Goal: Information Seeking & Learning: Learn about a topic

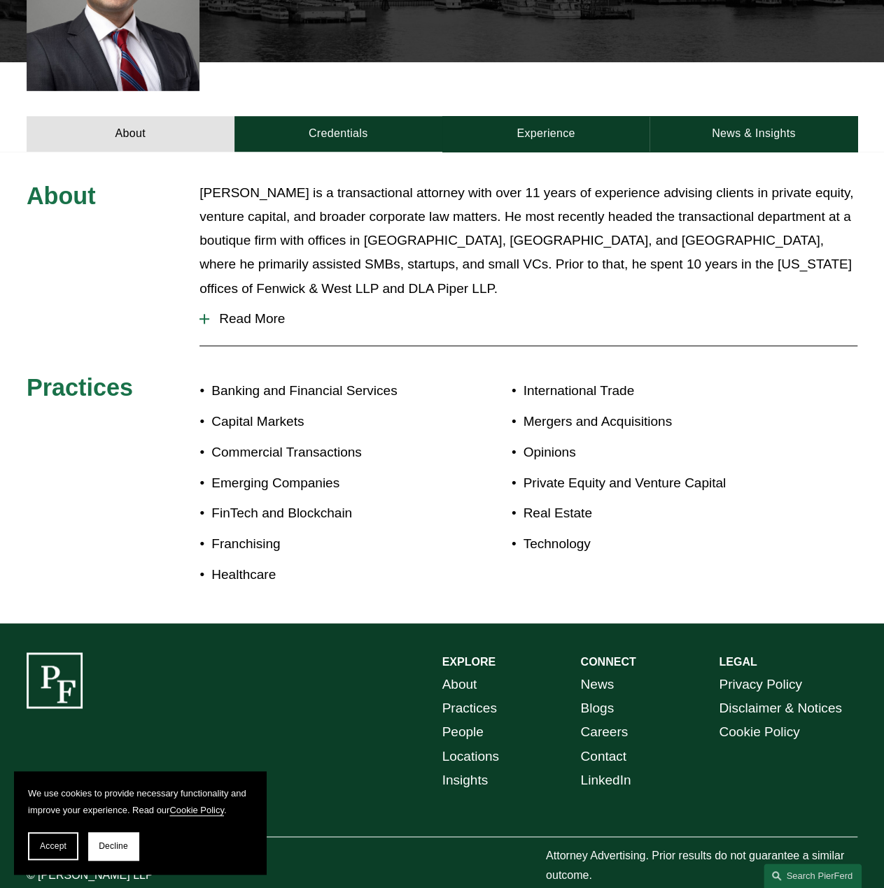
scroll to position [448, 0]
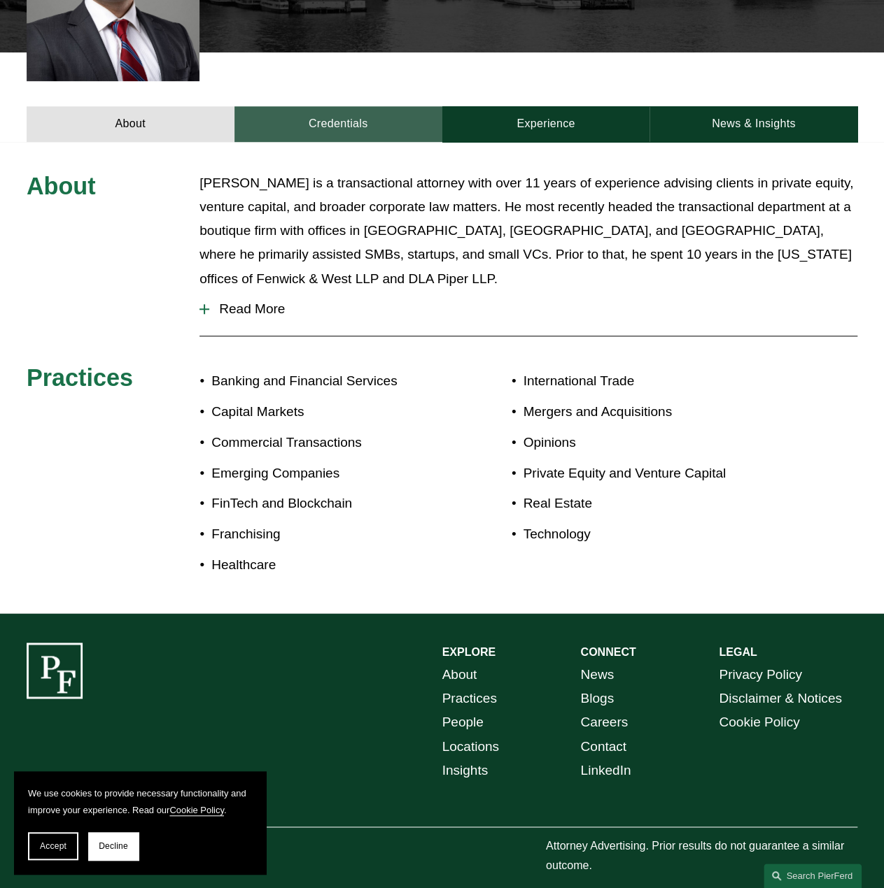
click at [339, 118] on link "Credentials" at bounding box center [338, 124] width 208 height 36
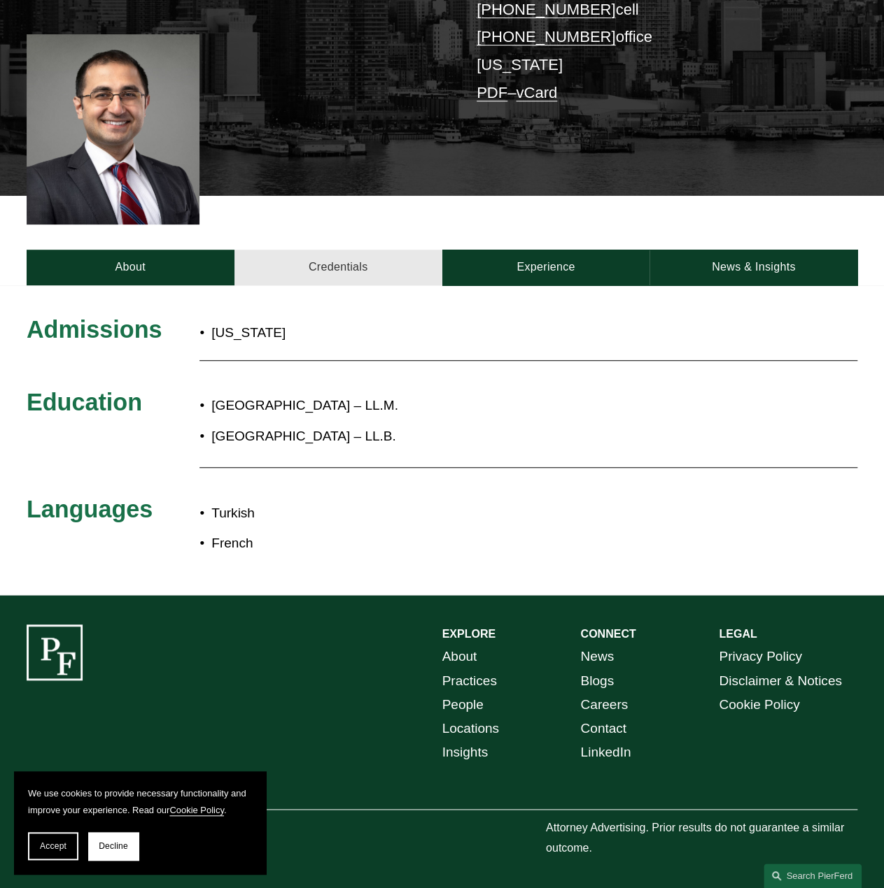
scroll to position [312, 0]
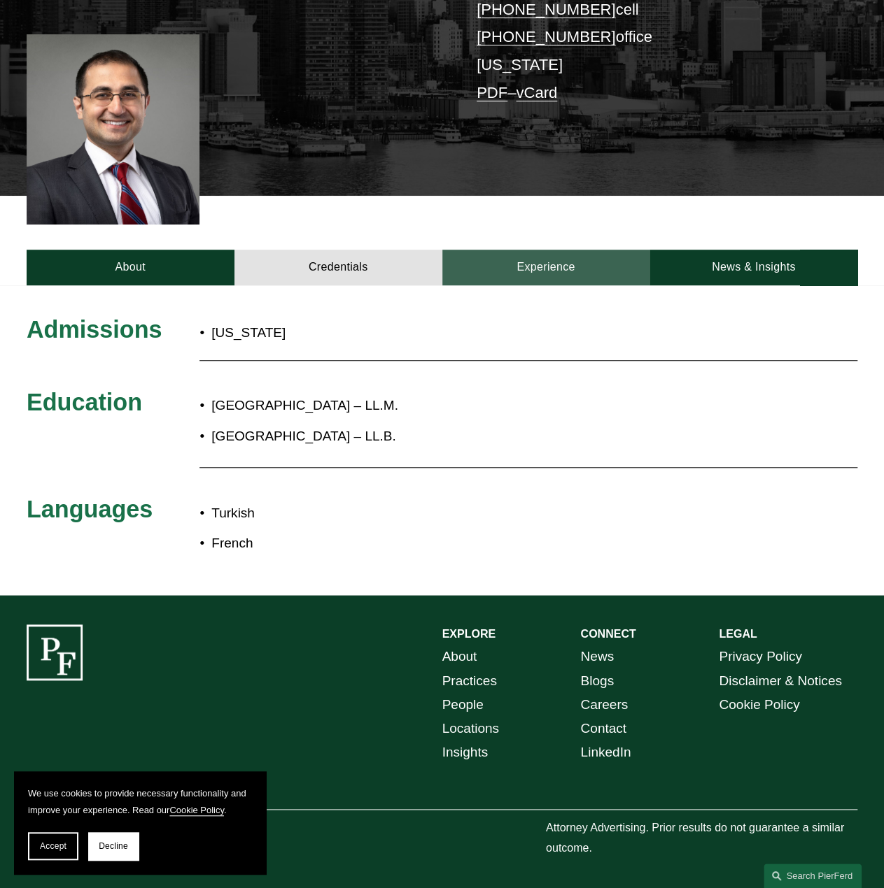
click at [597, 261] on link "Experience" at bounding box center [546, 268] width 208 height 36
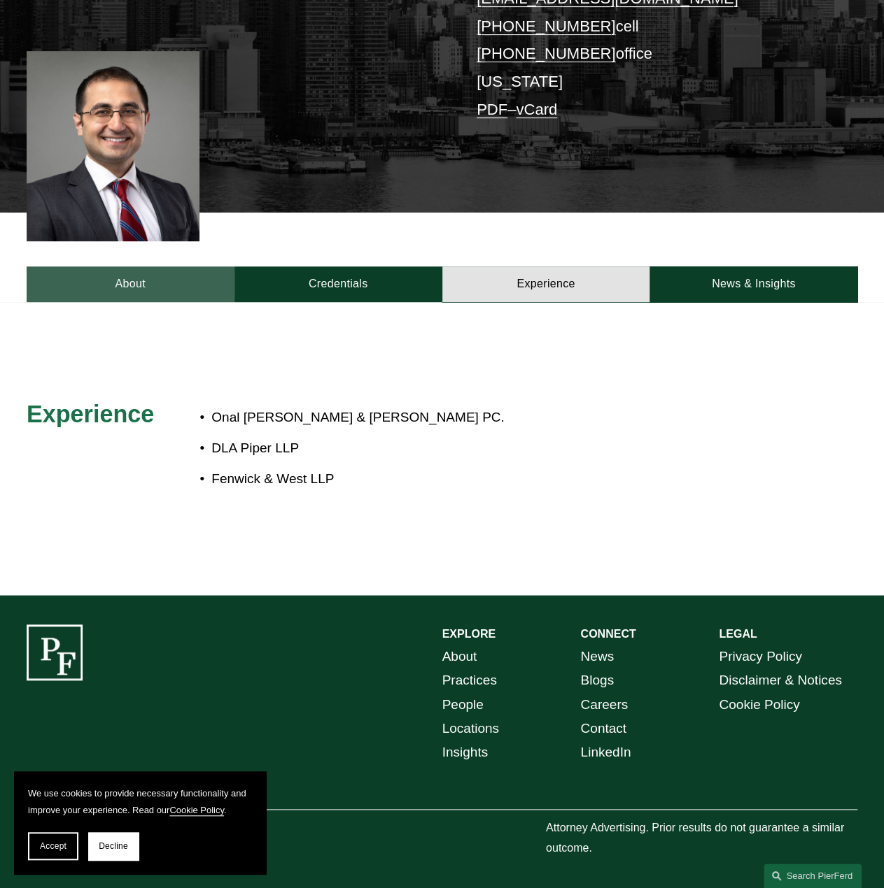
scroll to position [13, 0]
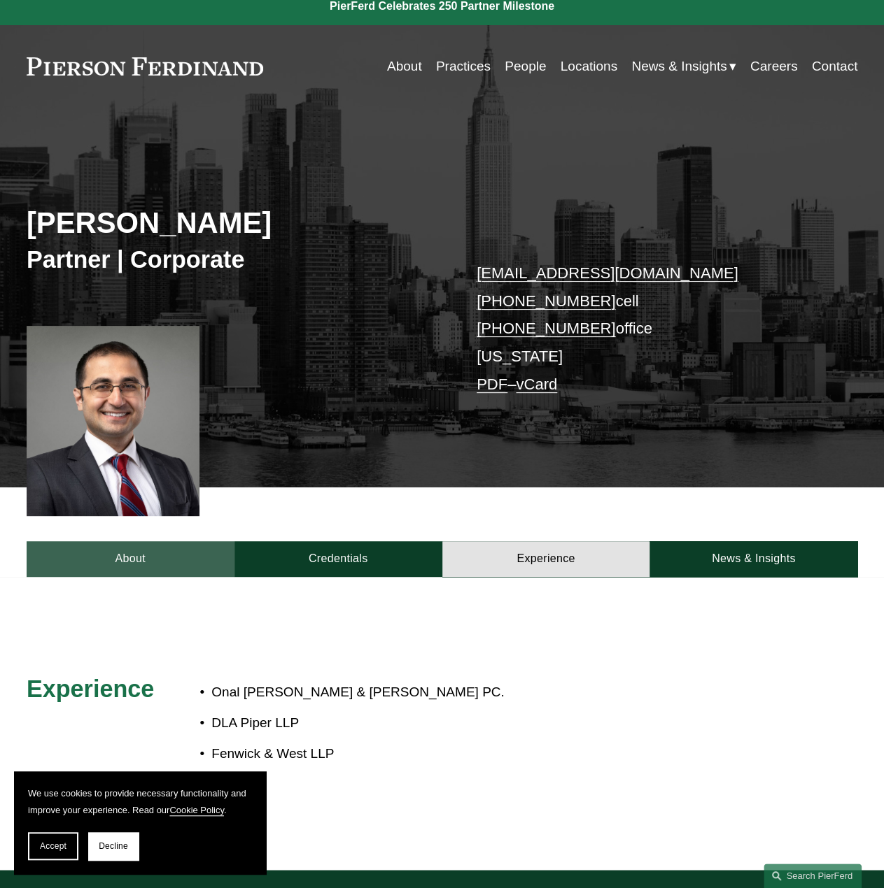
click at [165, 550] on link "About" at bounding box center [131, 559] width 208 height 36
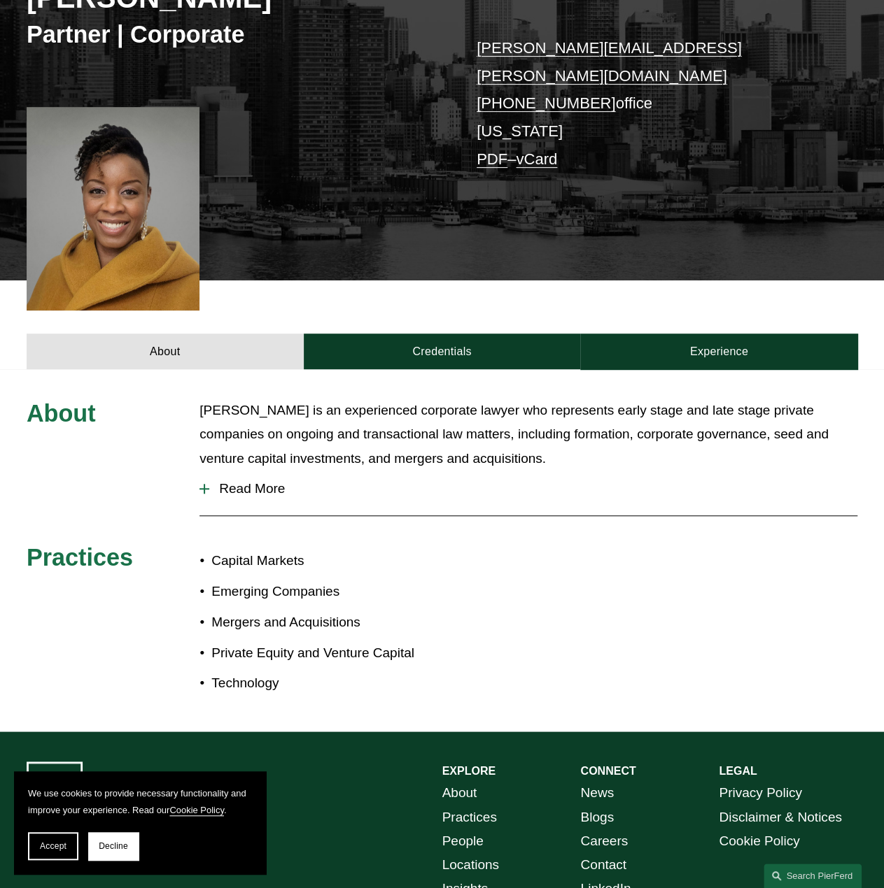
scroll to position [280, 0]
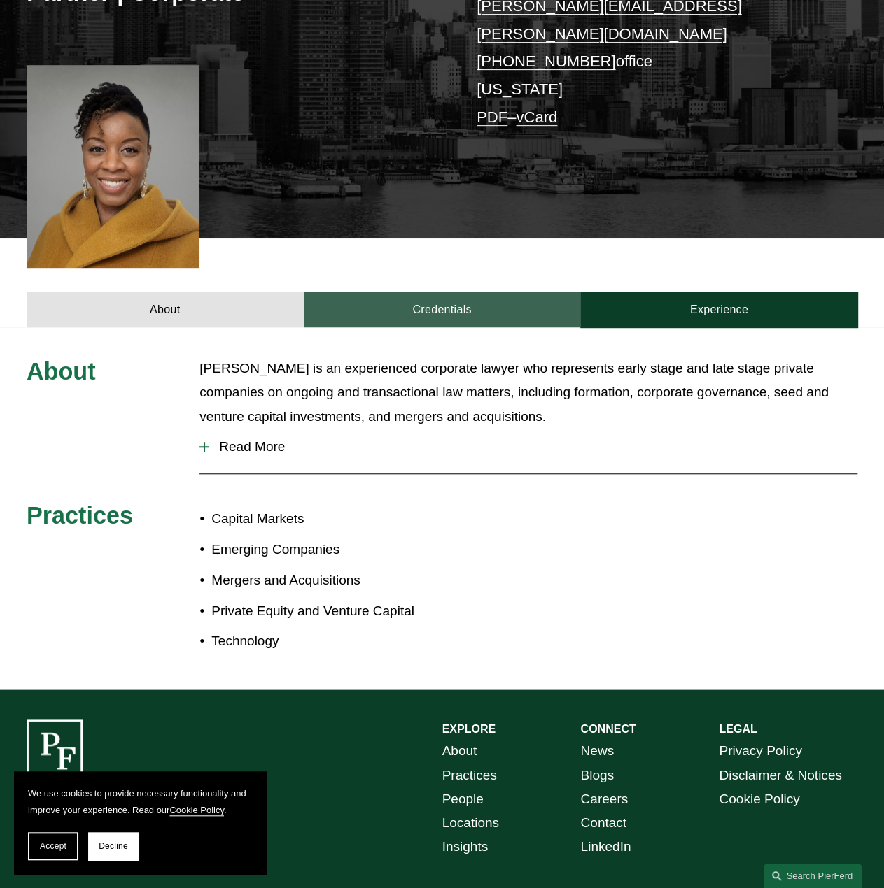
click at [455, 292] on link "Credentials" at bounding box center [442, 310] width 277 height 36
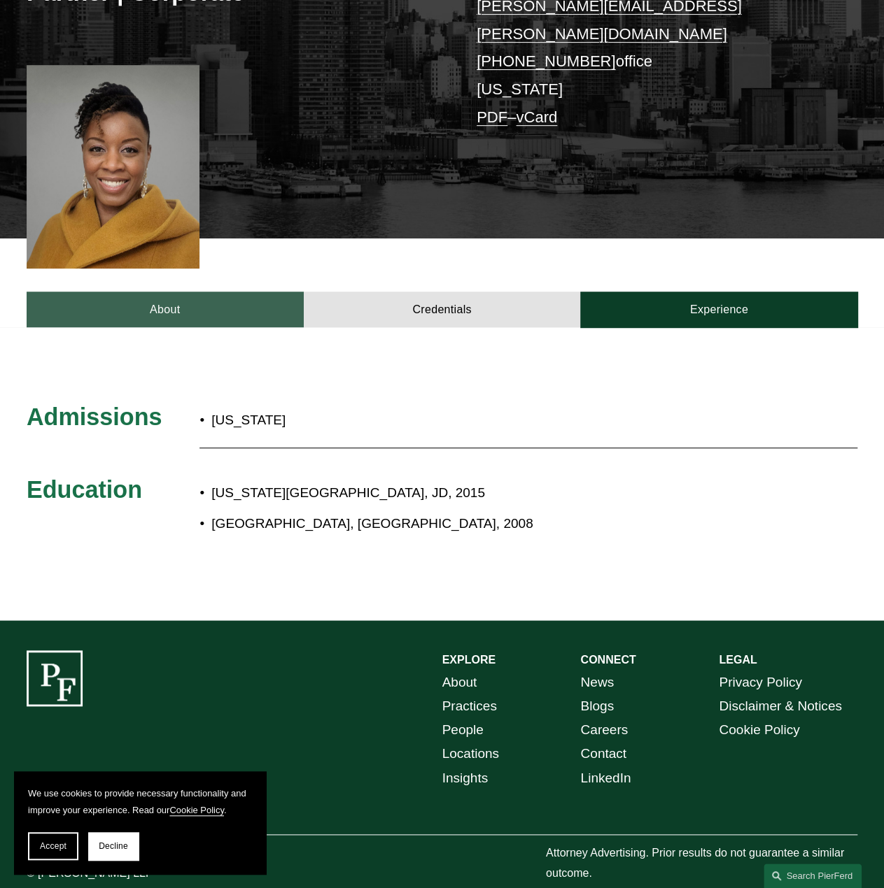
click at [198, 292] on link "About" at bounding box center [165, 310] width 277 height 36
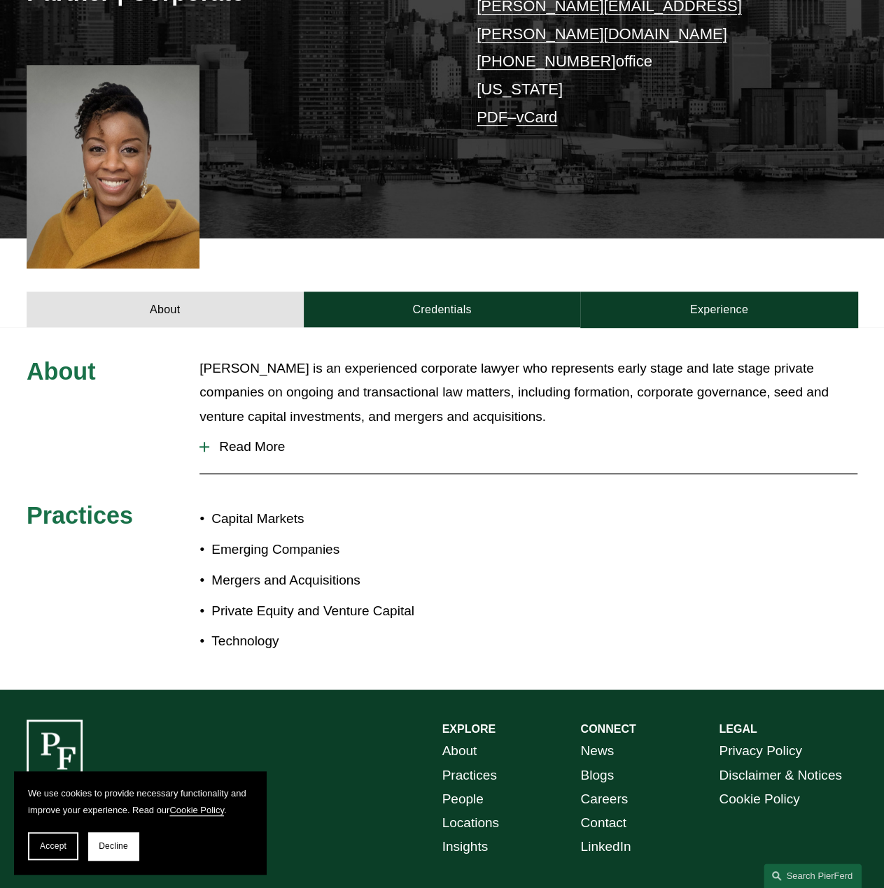
click at [265, 429] on button "Read More" at bounding box center [528, 447] width 658 height 36
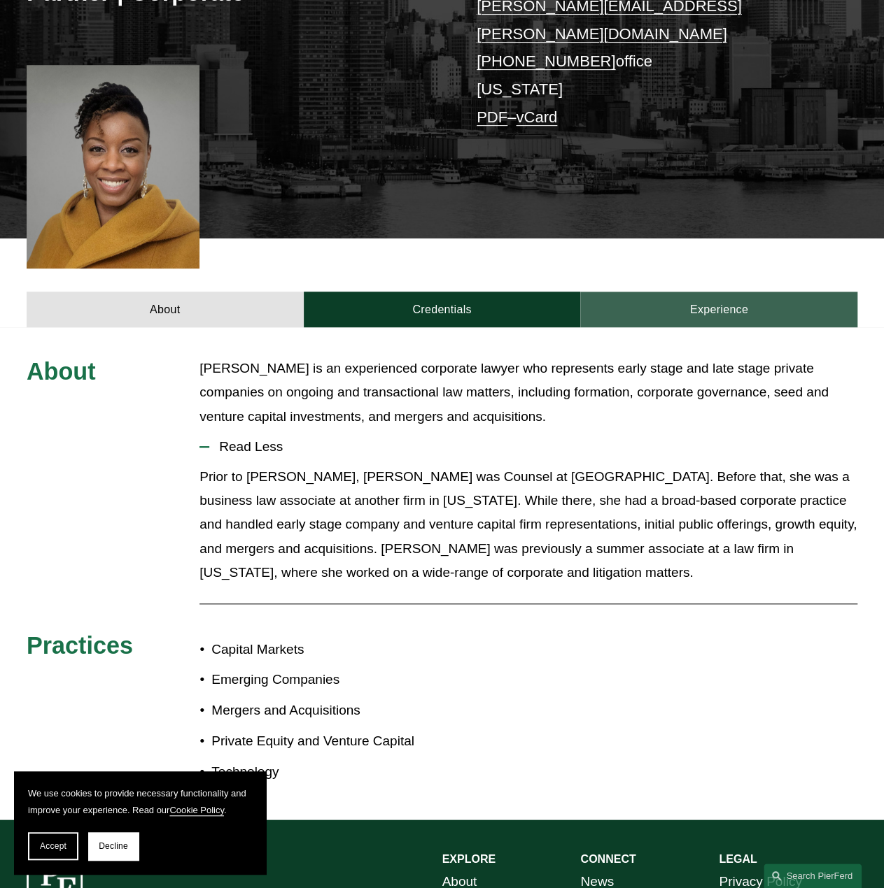
click at [733, 292] on link "Experience" at bounding box center [718, 310] width 277 height 36
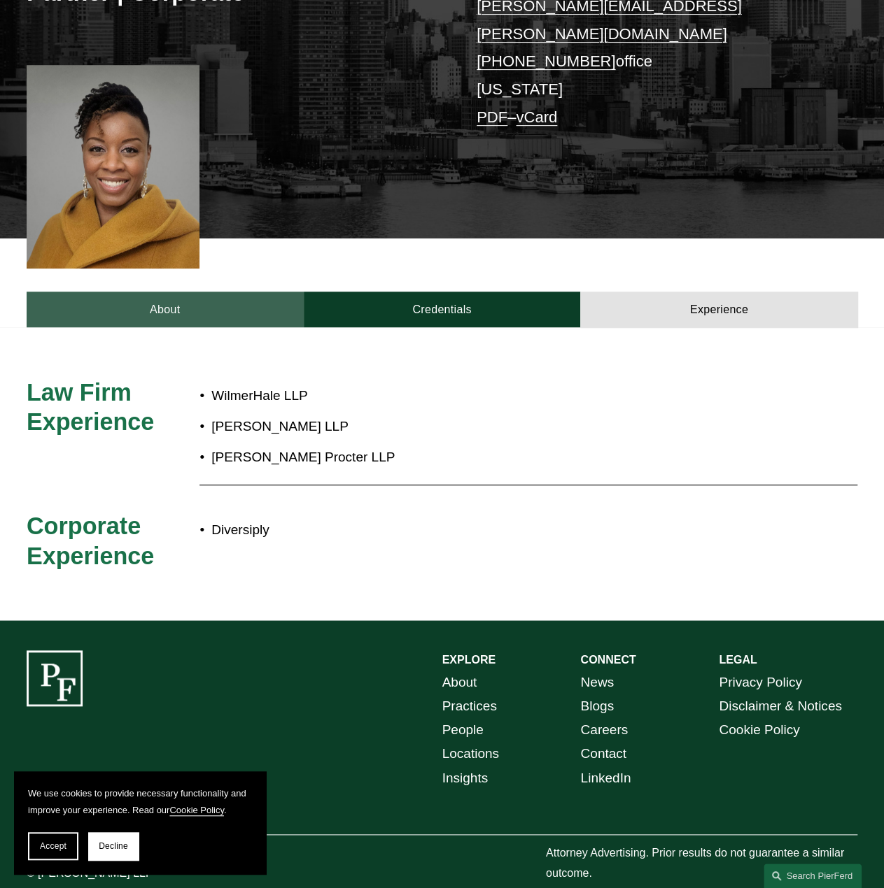
click at [187, 299] on link "About" at bounding box center [165, 310] width 277 height 36
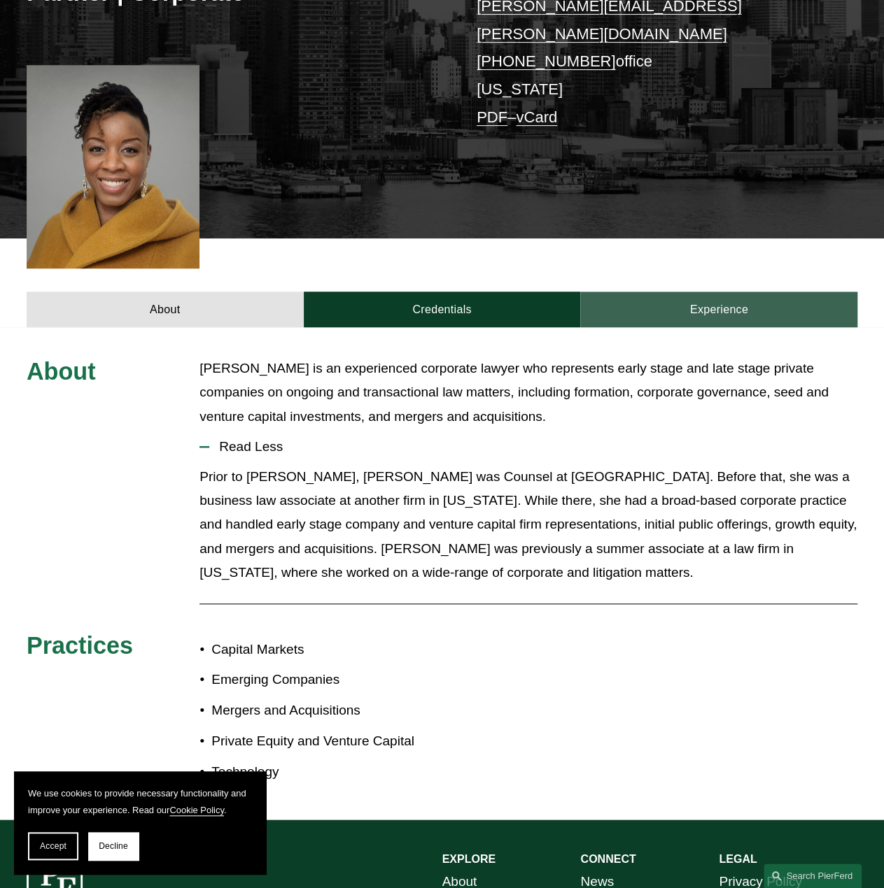
click at [746, 292] on link "Experience" at bounding box center [718, 310] width 277 height 36
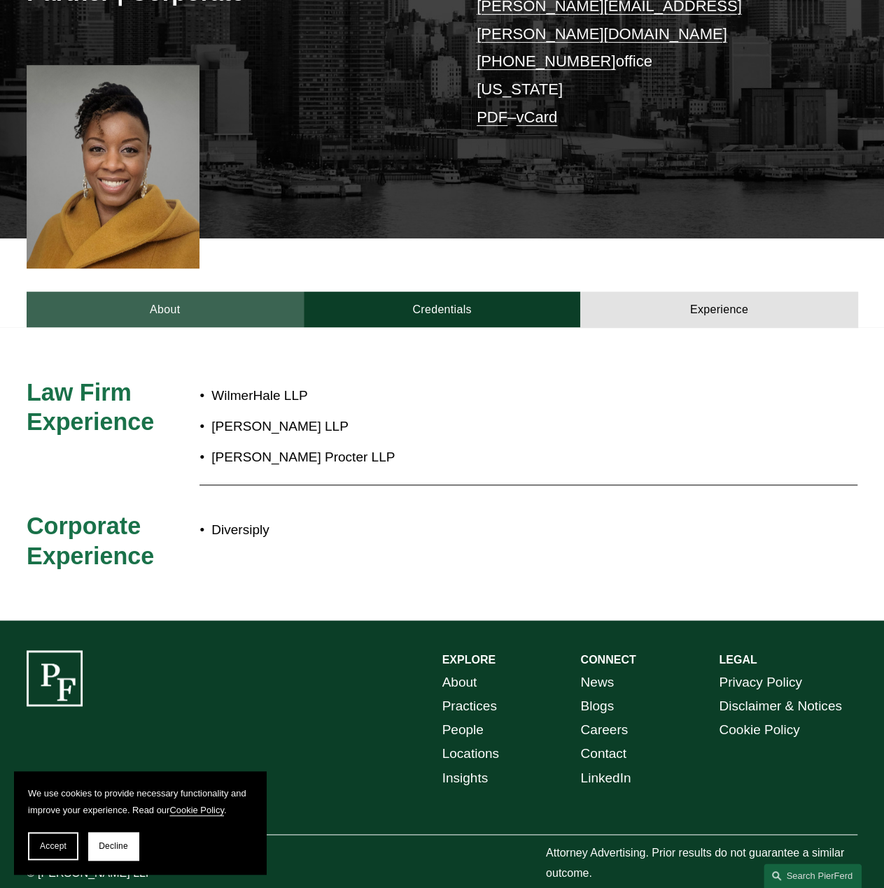
click at [169, 292] on link "About" at bounding box center [165, 310] width 277 height 36
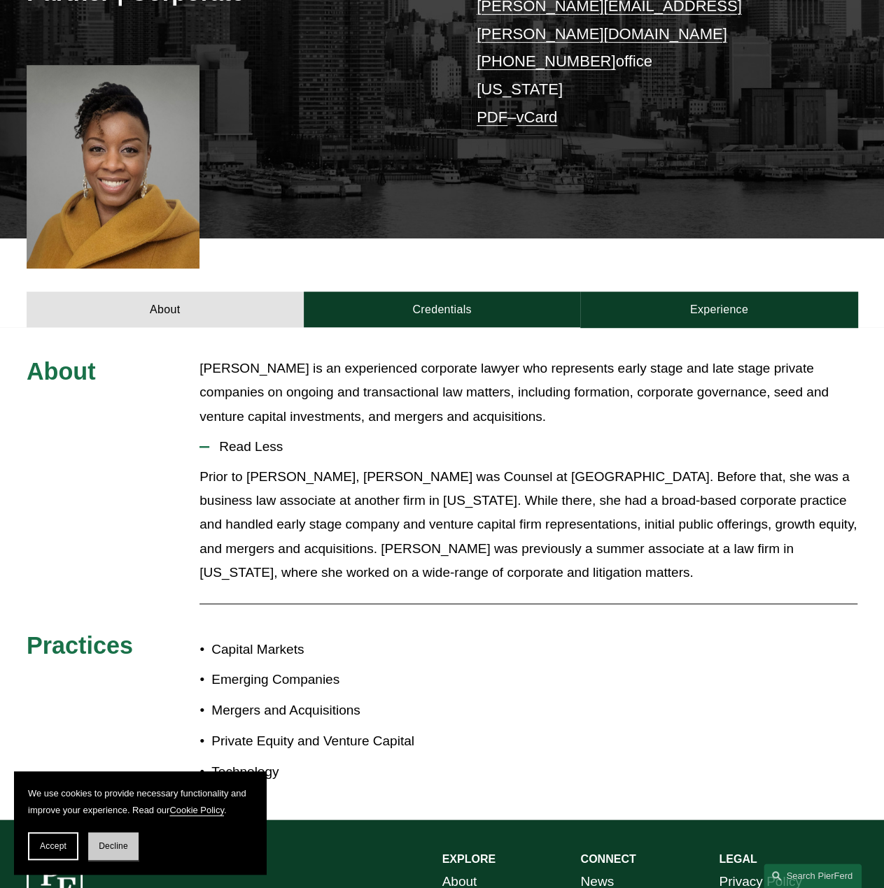
click at [127, 842] on span "Decline" at bounding box center [113, 847] width 29 height 10
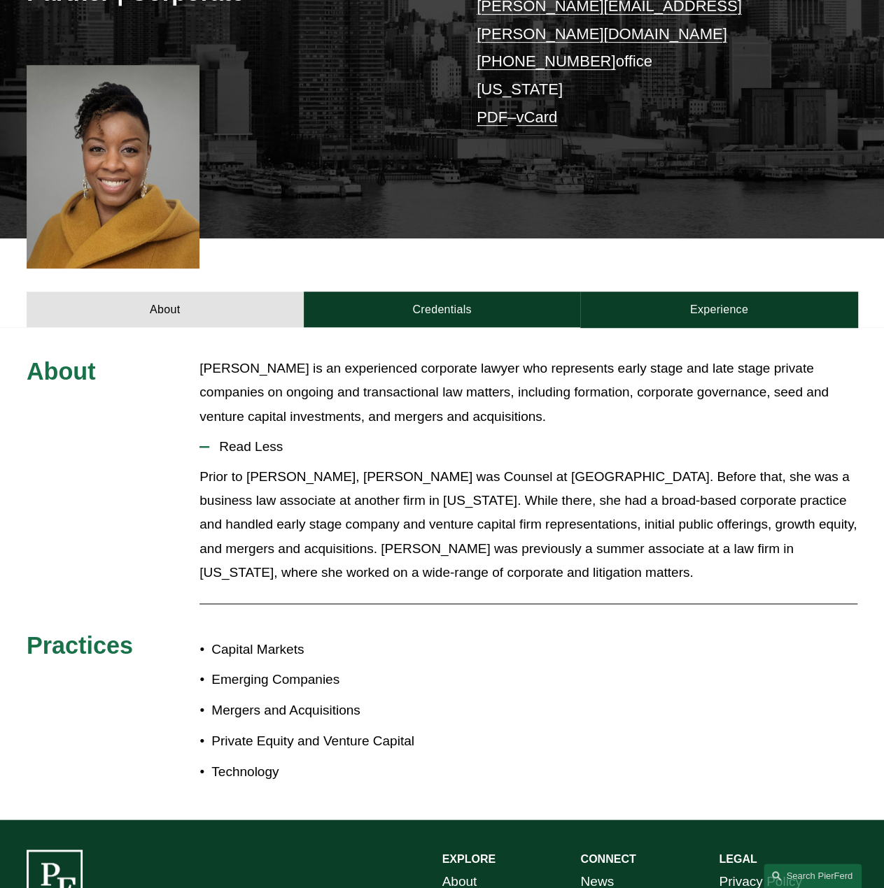
click at [531, 496] on p "Prior to Pierson Ferdinand, Ms. Elosiebo was Counsel at WilmerHale. Before that…" at bounding box center [528, 525] width 658 height 120
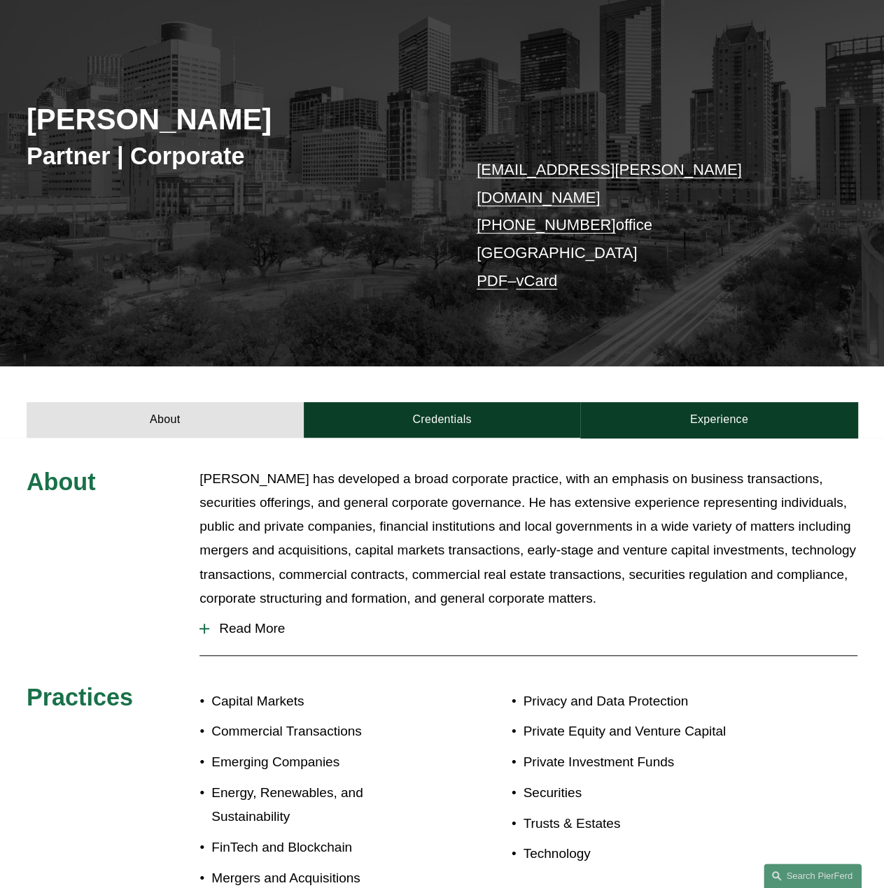
scroll to position [210, 0]
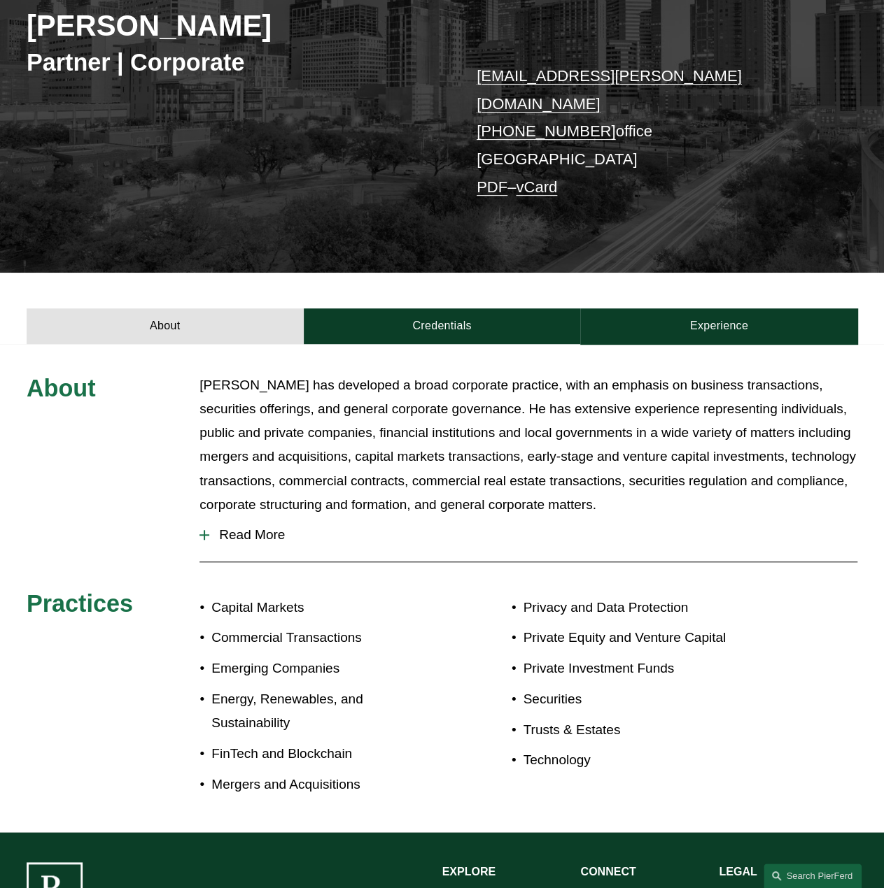
click at [243, 527] on span "Read More" at bounding box center [533, 534] width 648 height 15
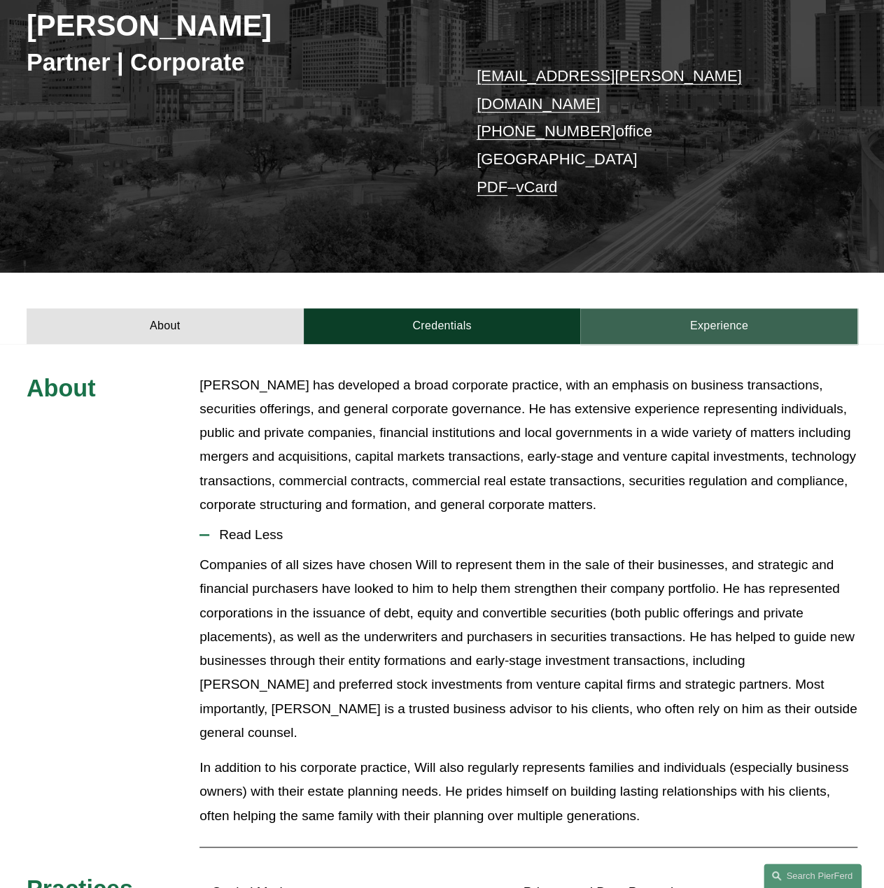
click at [714, 310] on link "Experience" at bounding box center [718, 326] width 277 height 36
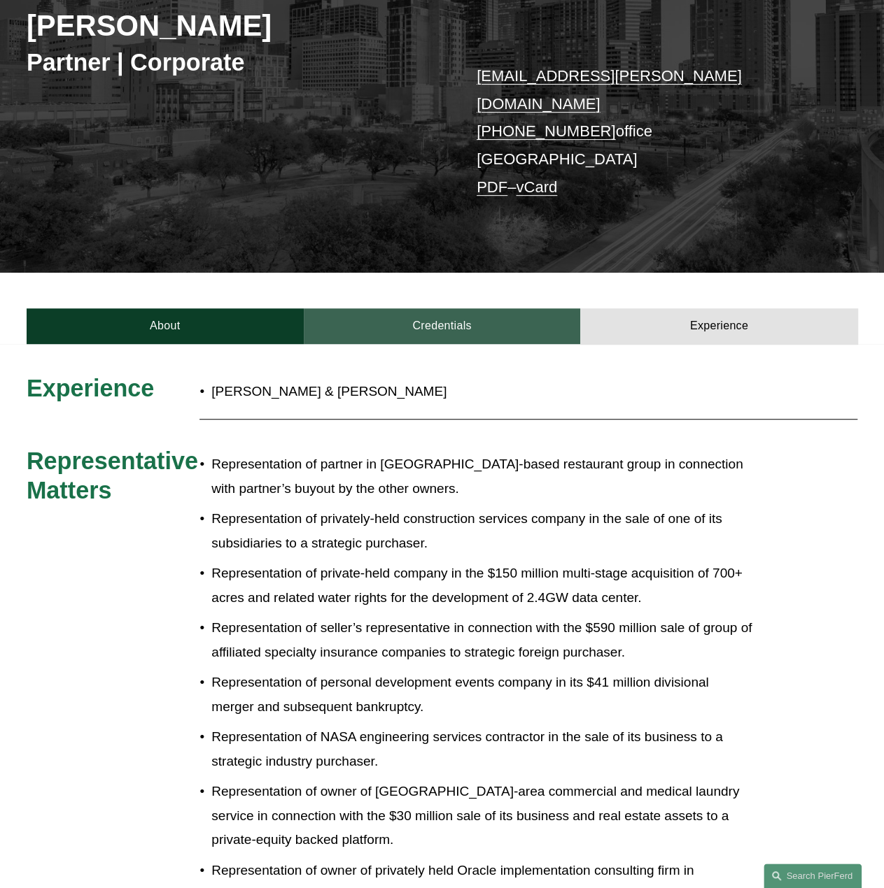
click at [499, 308] on link "Credentials" at bounding box center [442, 326] width 277 height 36
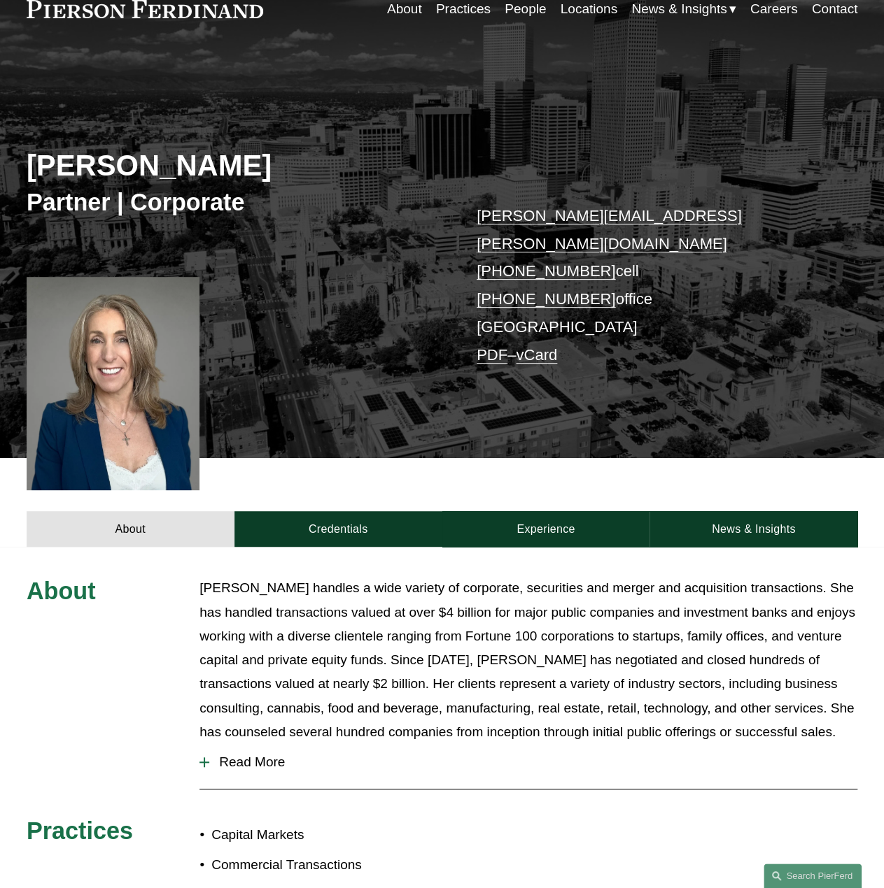
scroll to position [280, 0]
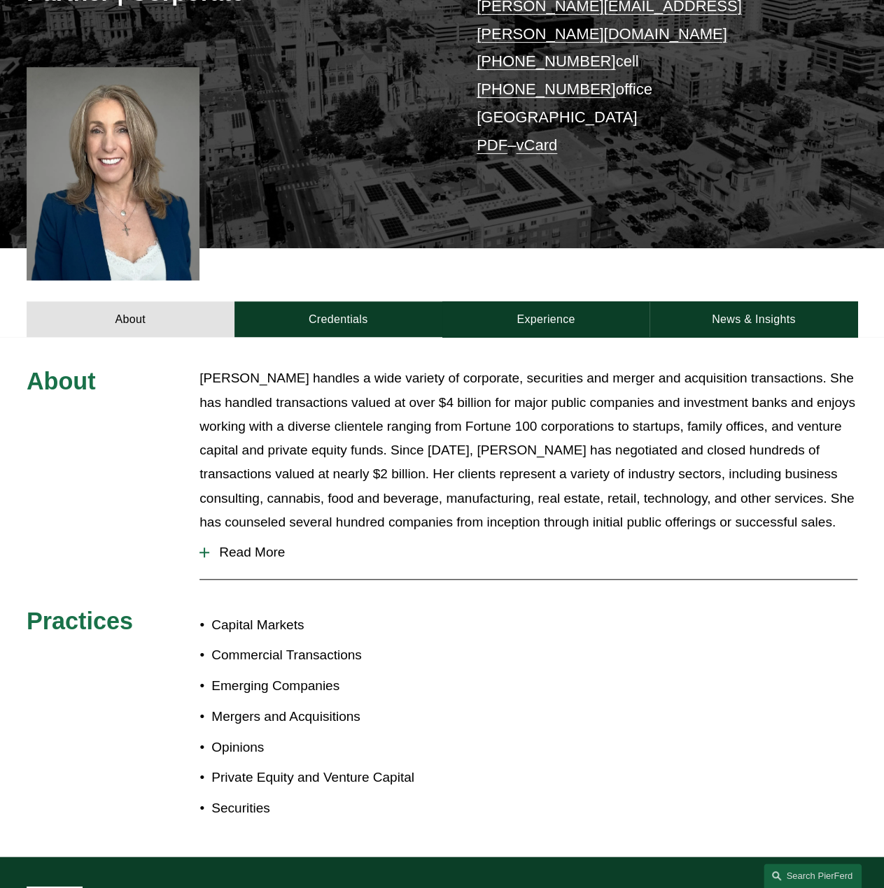
click at [284, 545] on span "Read More" at bounding box center [533, 552] width 648 height 15
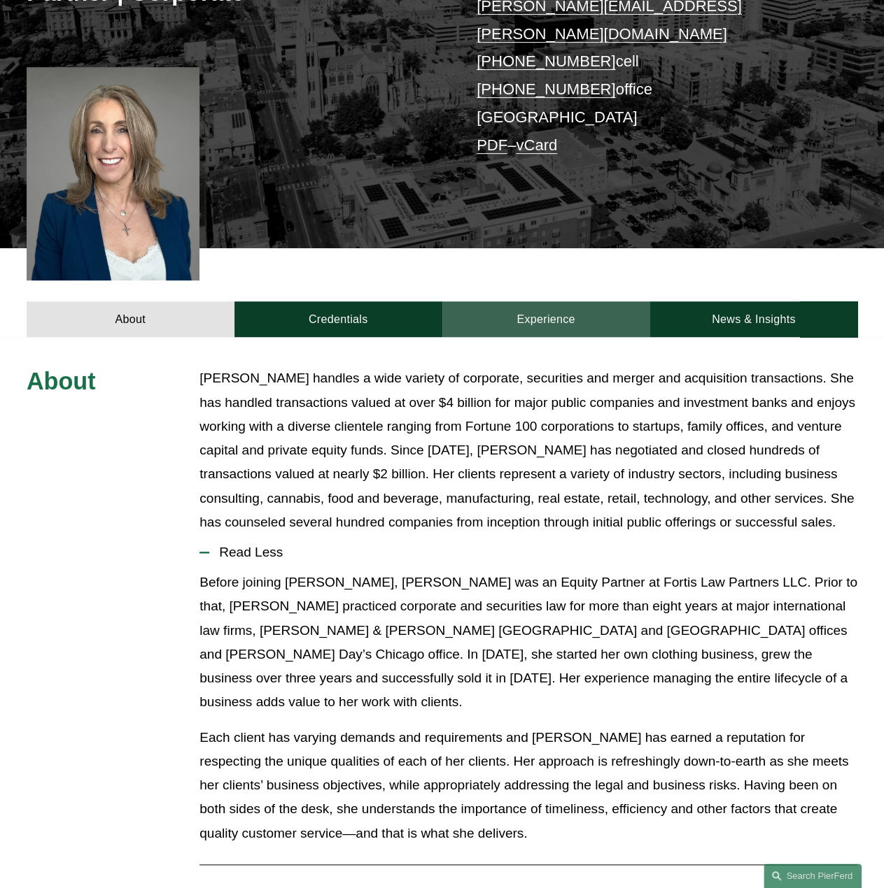
click at [582, 302] on link "Experience" at bounding box center [546, 320] width 208 height 36
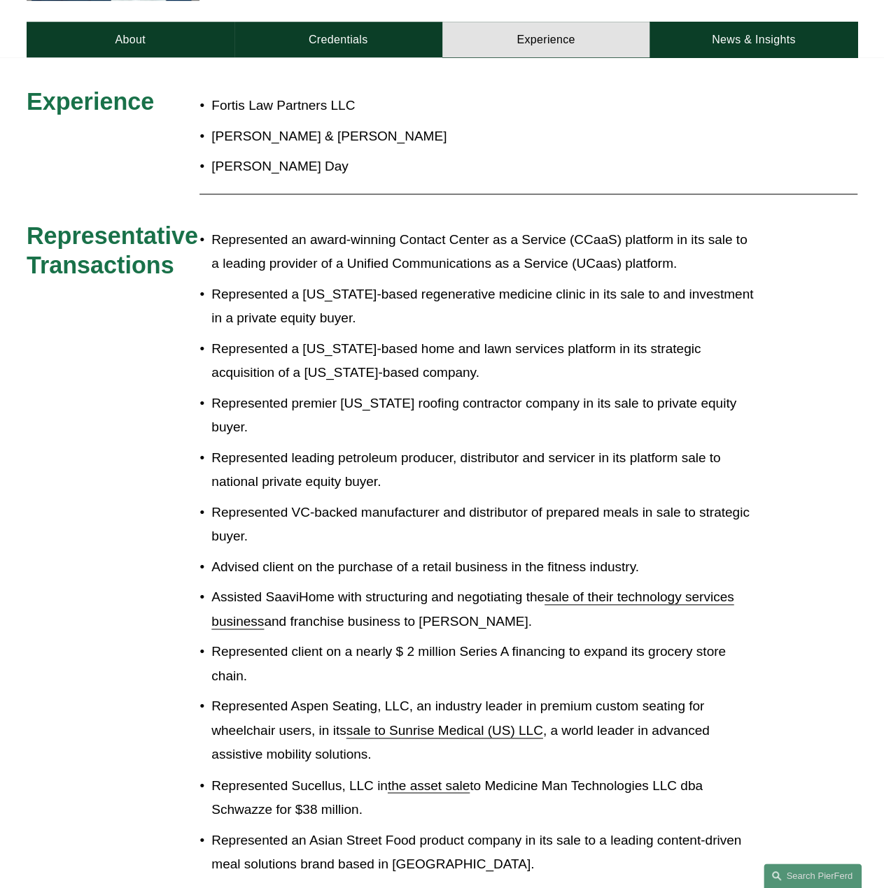
scroll to position [210, 0]
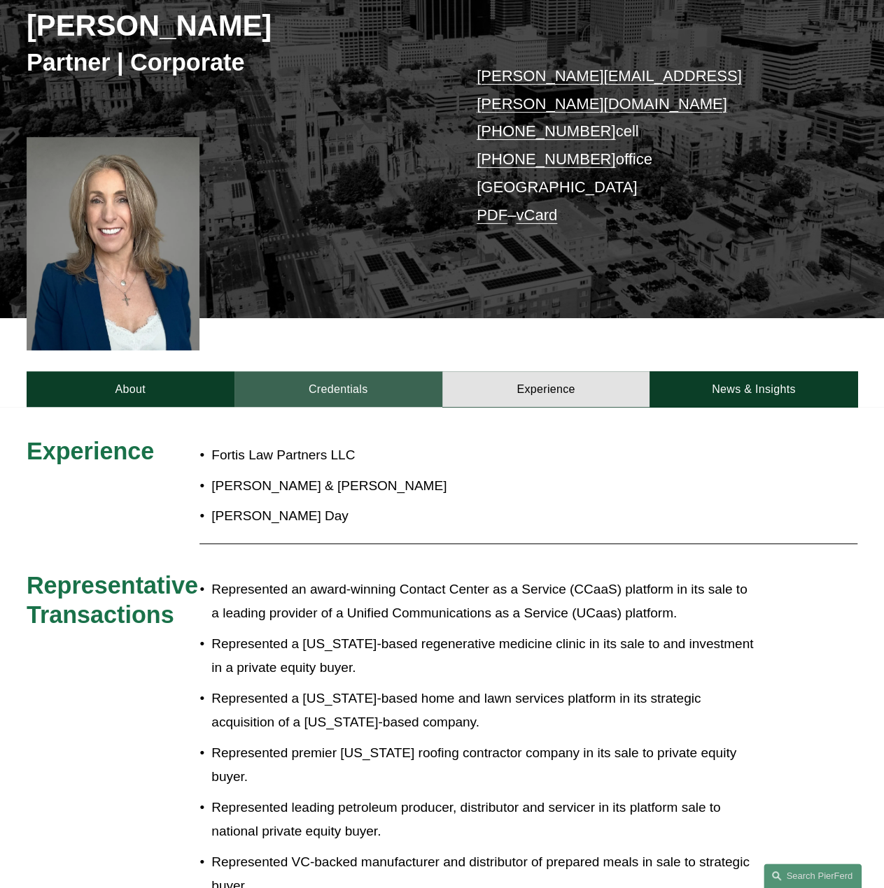
click at [288, 371] on link "Credentials" at bounding box center [338, 389] width 208 height 36
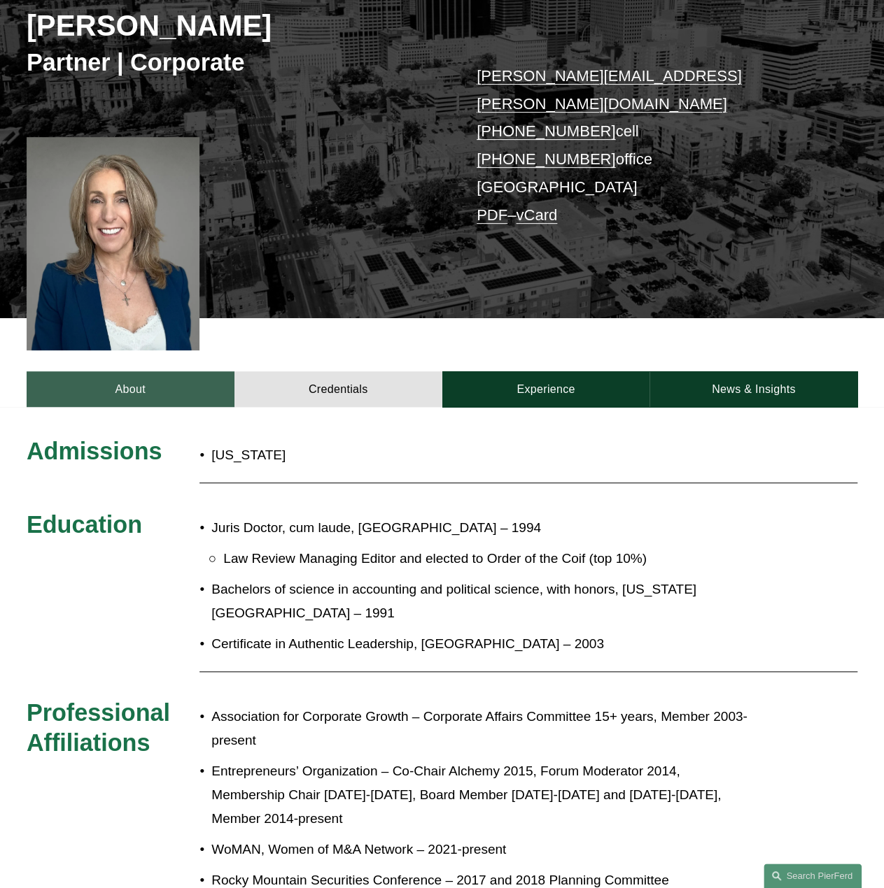
click at [189, 371] on link "About" at bounding box center [131, 389] width 208 height 36
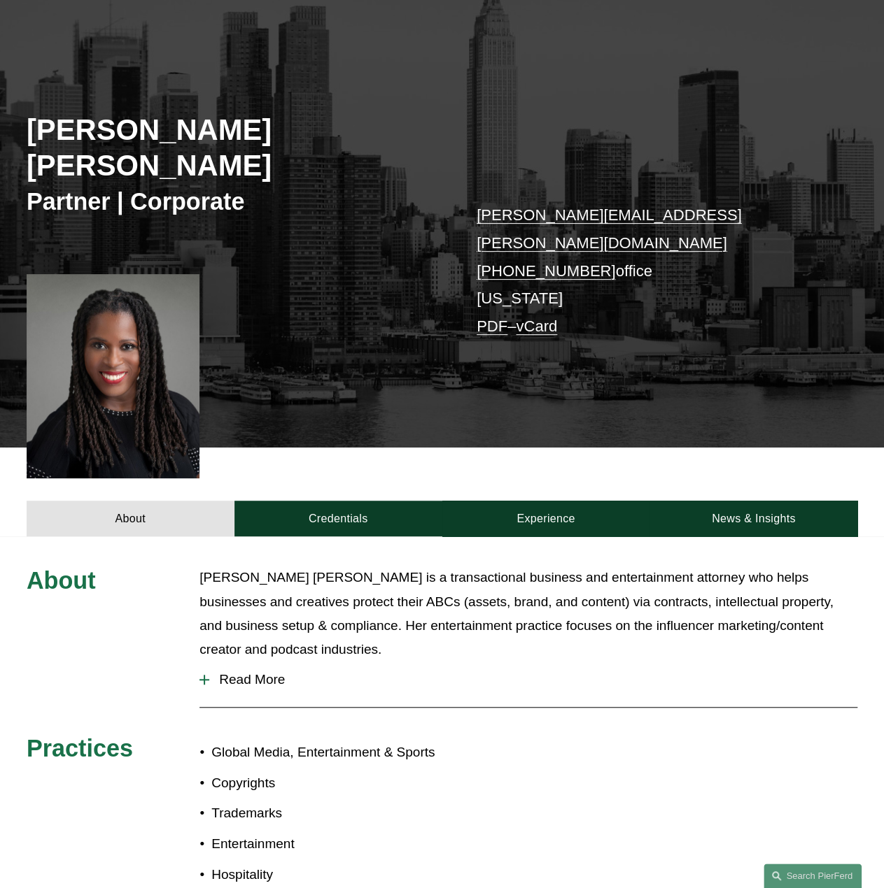
scroll to position [280, 0]
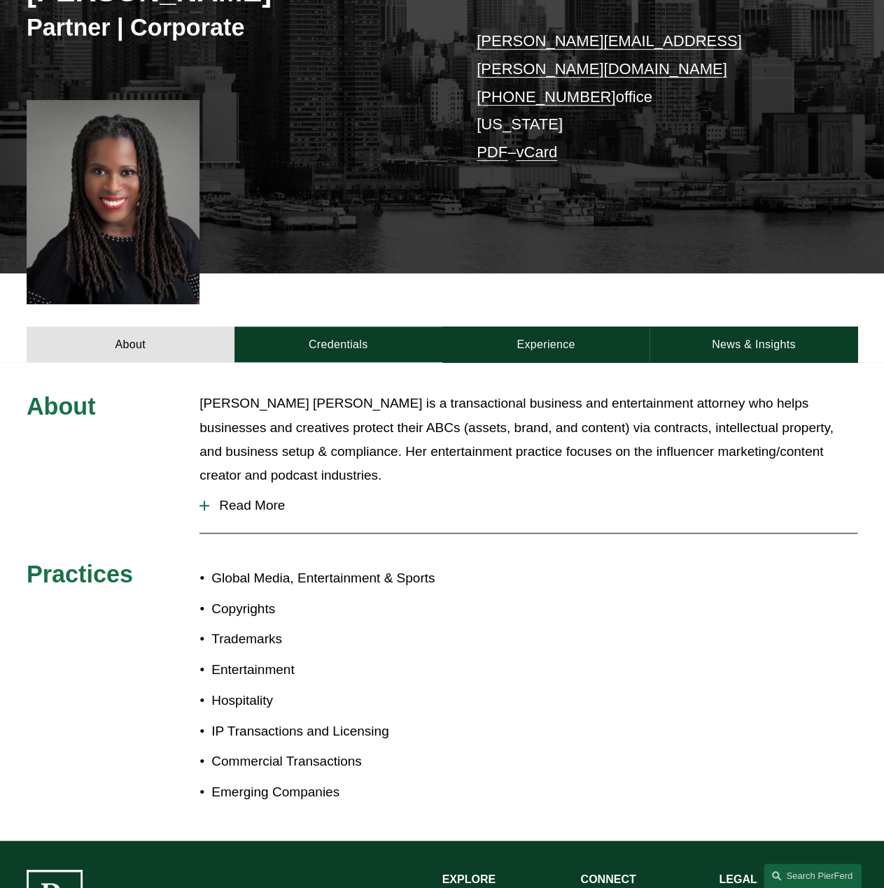
click at [229, 498] on span "Read More" at bounding box center [533, 505] width 648 height 15
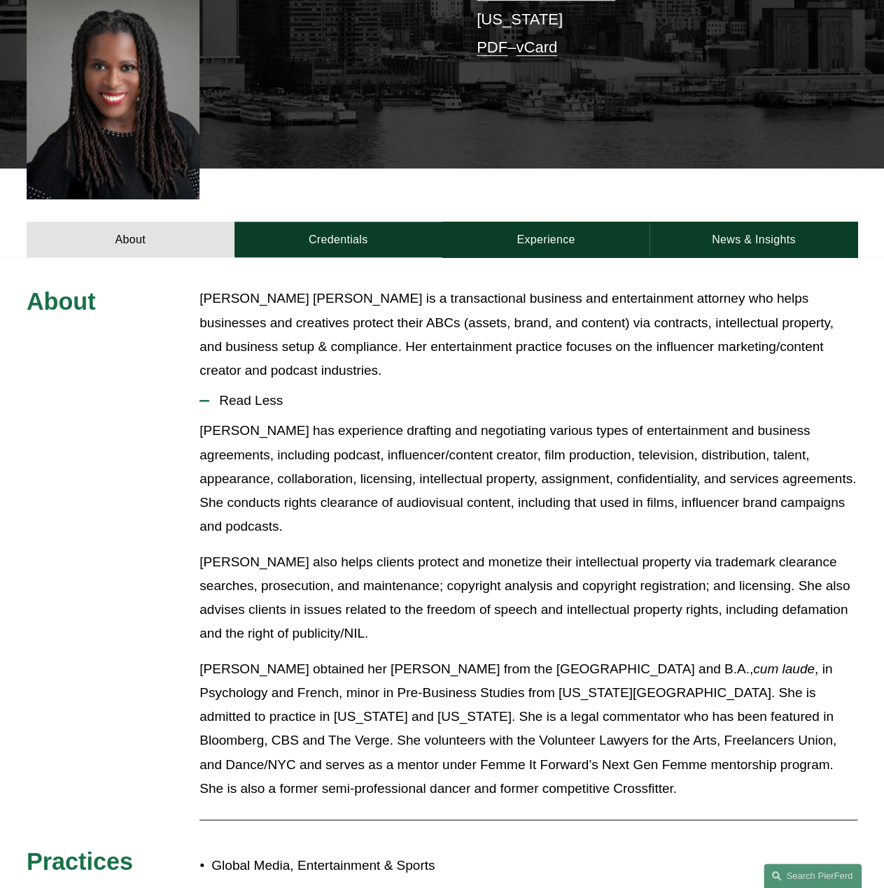
scroll to position [490, 0]
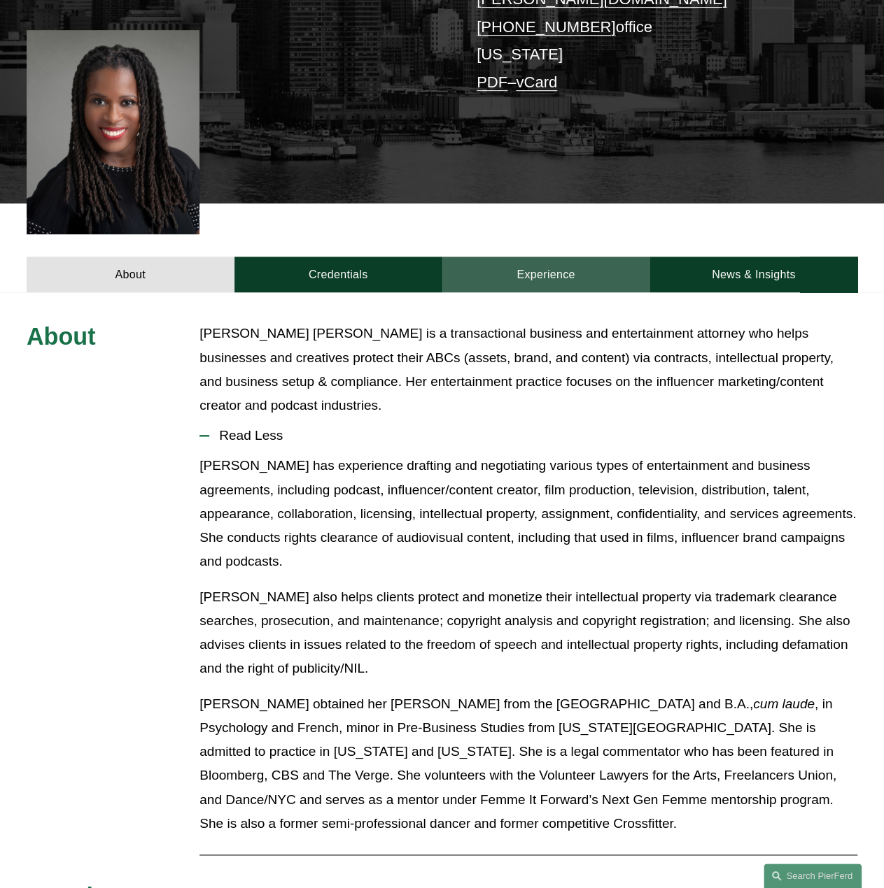
click at [546, 257] on link "Experience" at bounding box center [546, 275] width 208 height 36
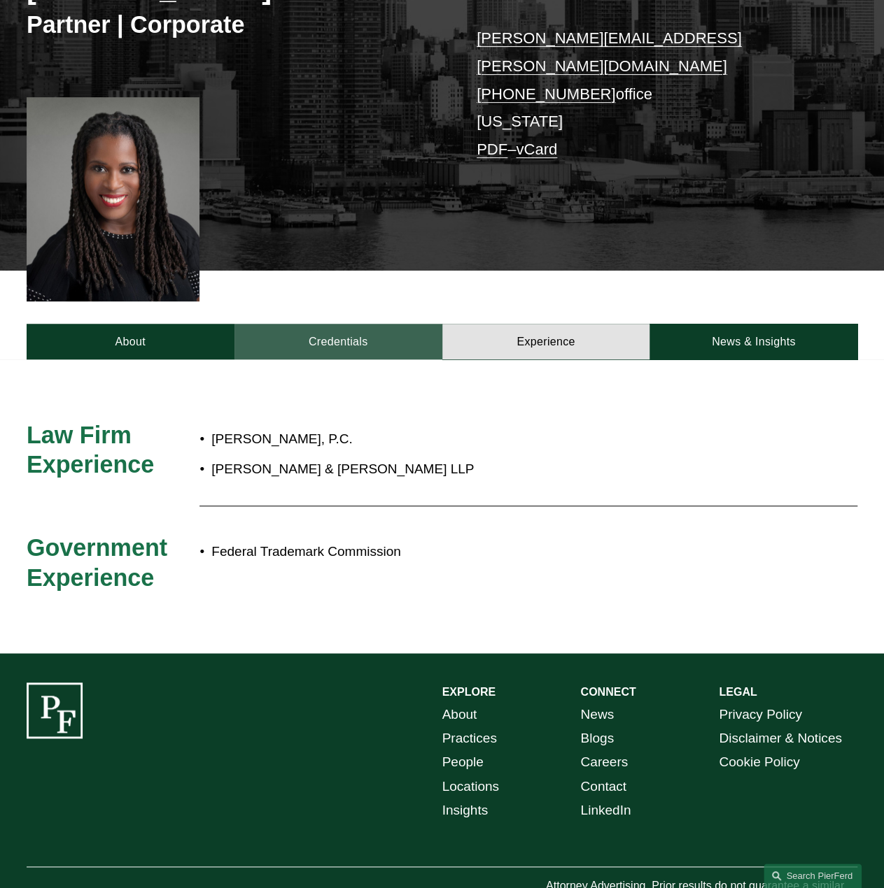
click at [372, 324] on link "Credentials" at bounding box center [338, 342] width 208 height 36
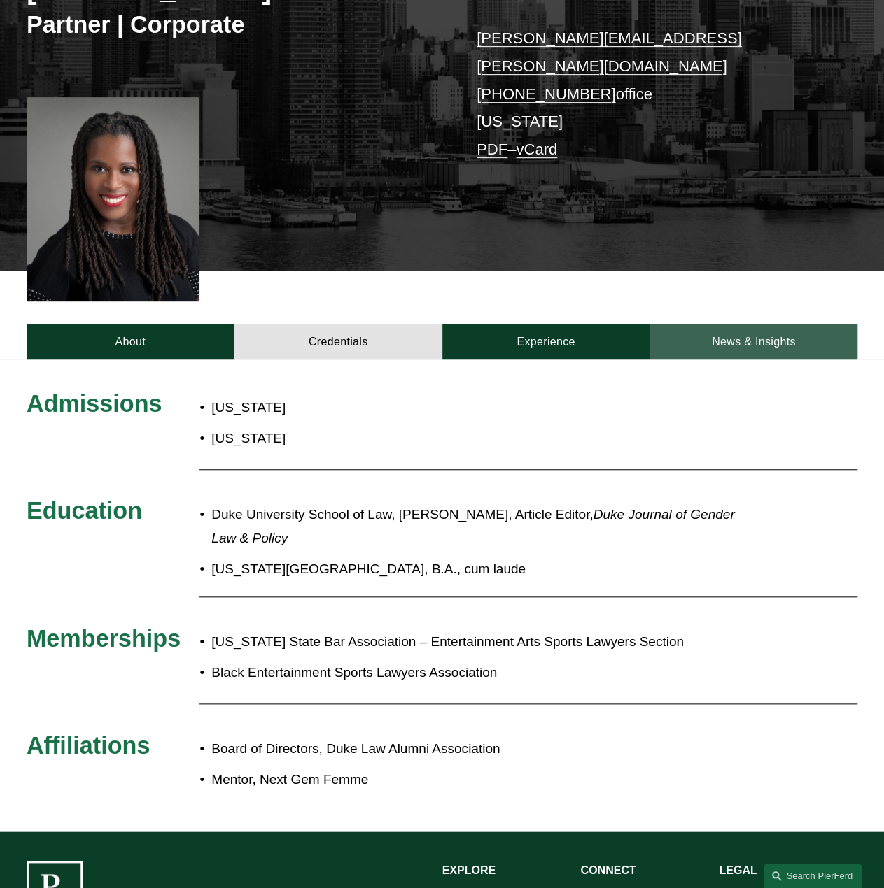
click at [696, 324] on link "News & Insights" at bounding box center [753, 342] width 208 height 36
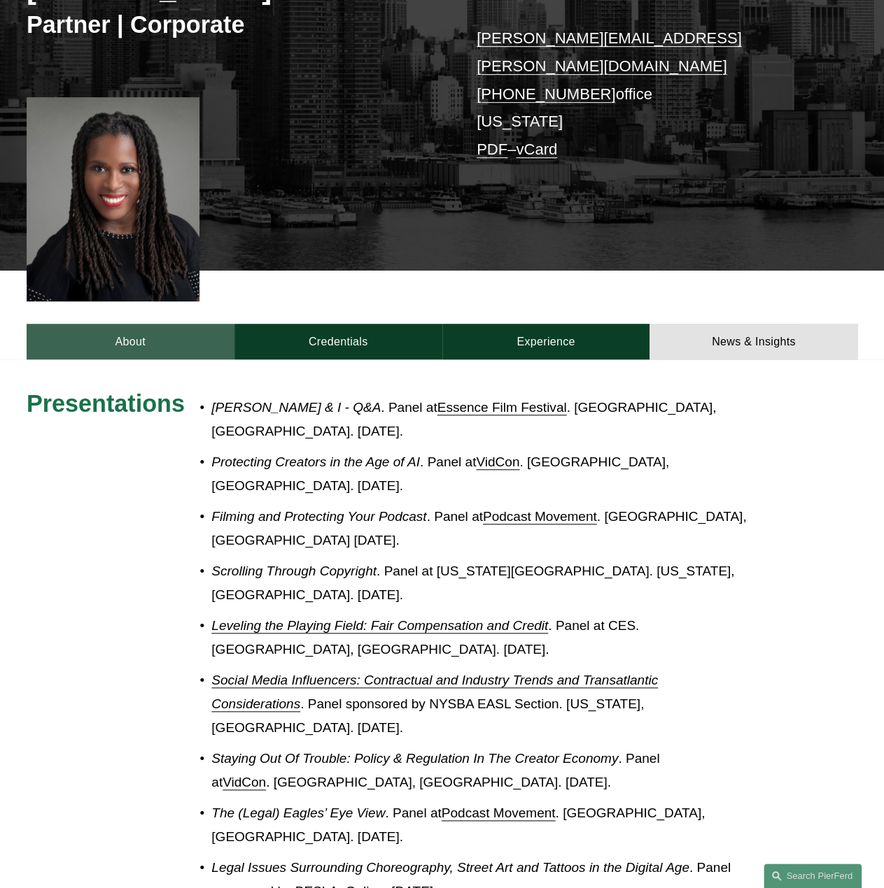
click at [139, 324] on link "About" at bounding box center [131, 342] width 208 height 36
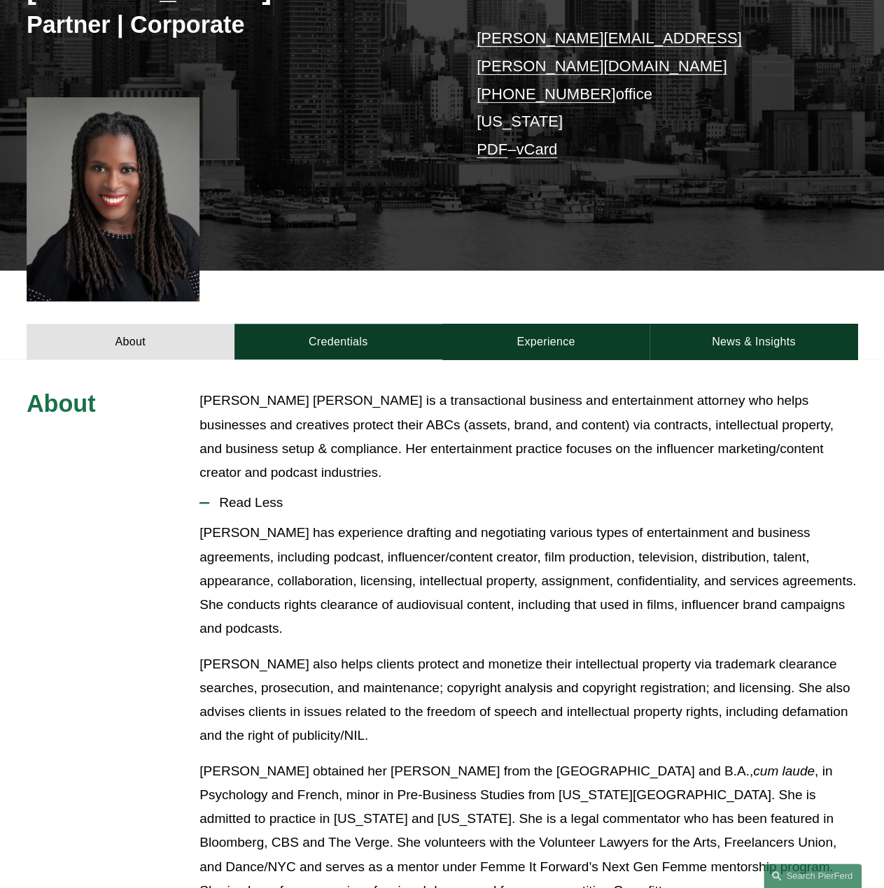
click at [623, 402] on p "Merlyne Jean-Louis is a transactional business and entertainment attorney who h…" at bounding box center [528, 437] width 658 height 96
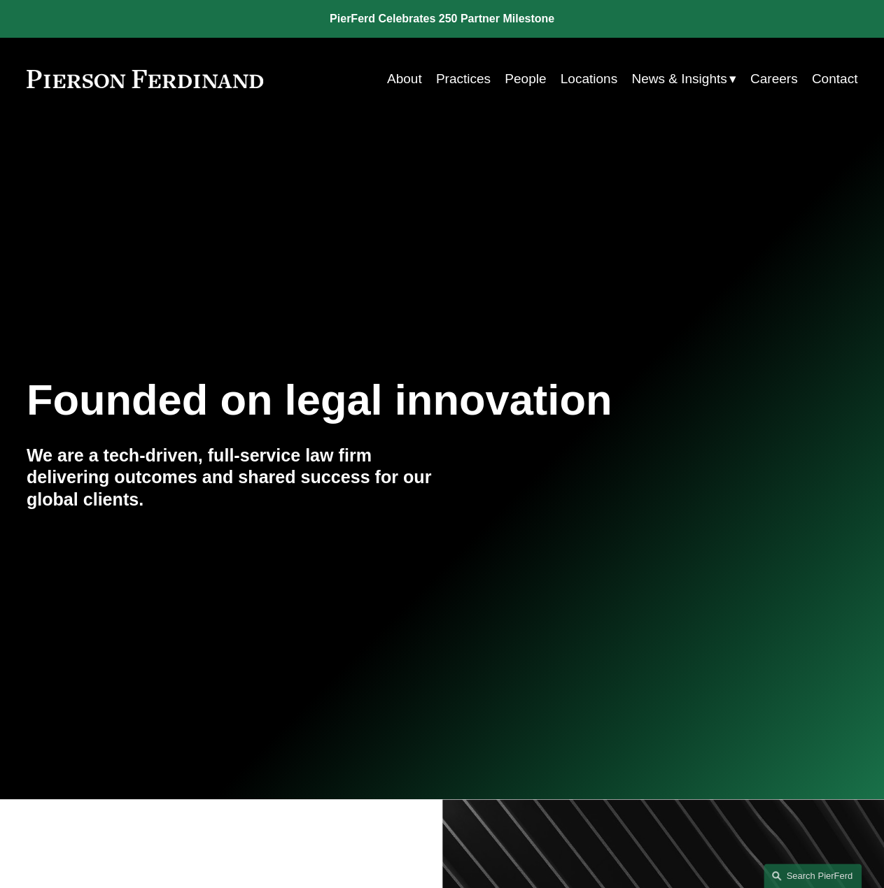
click at [513, 78] on link "People" at bounding box center [524, 79] width 41 height 27
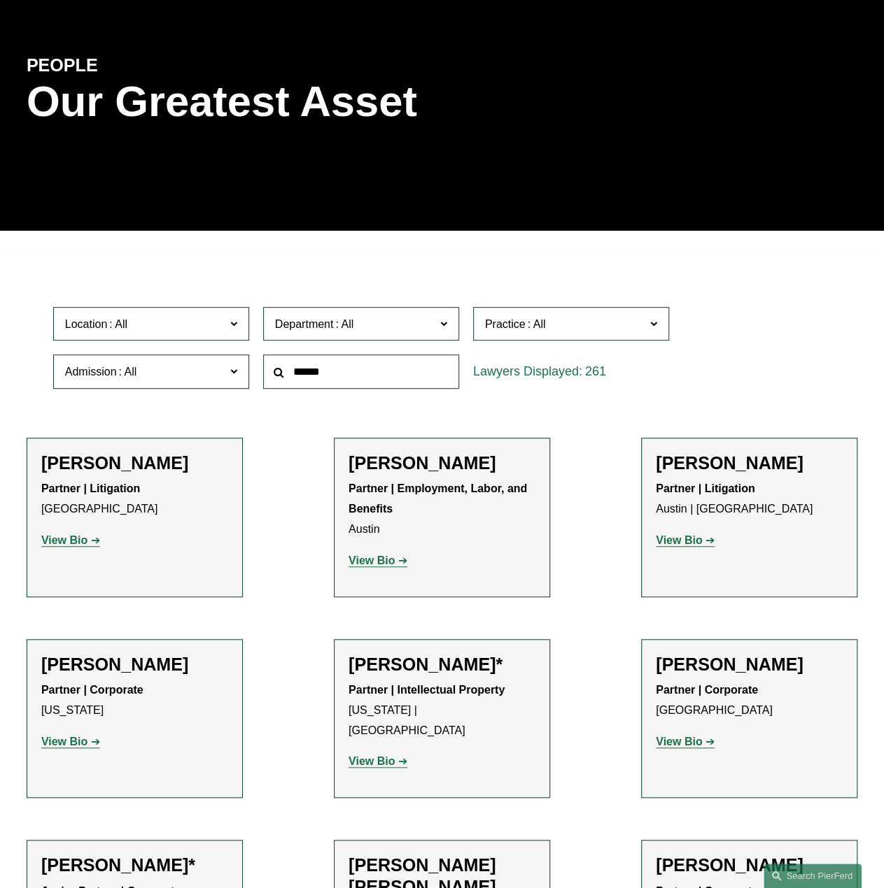
scroll to position [210, 0]
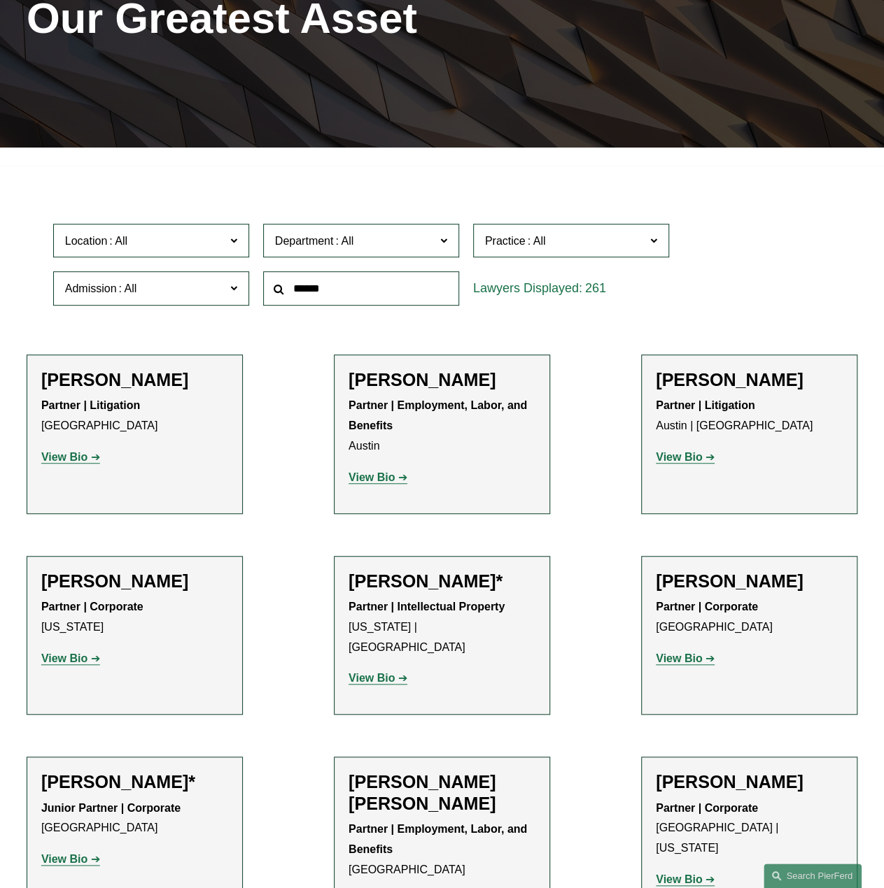
click at [168, 246] on span "Location" at bounding box center [145, 241] width 160 height 19
click at [0, 0] on link "[US_STATE]" at bounding box center [0, 0] width 0 height 0
click at [364, 247] on span "Department" at bounding box center [355, 241] width 160 height 19
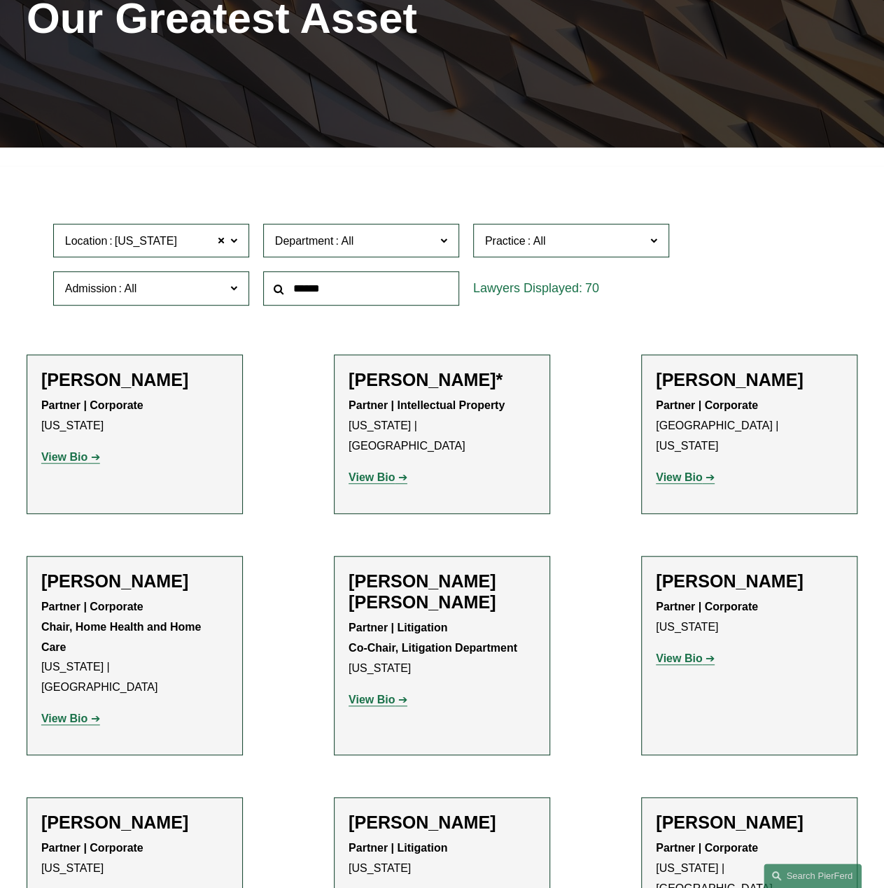
click at [0, 0] on link "Litigation" at bounding box center [0, 0] width 0 height 0
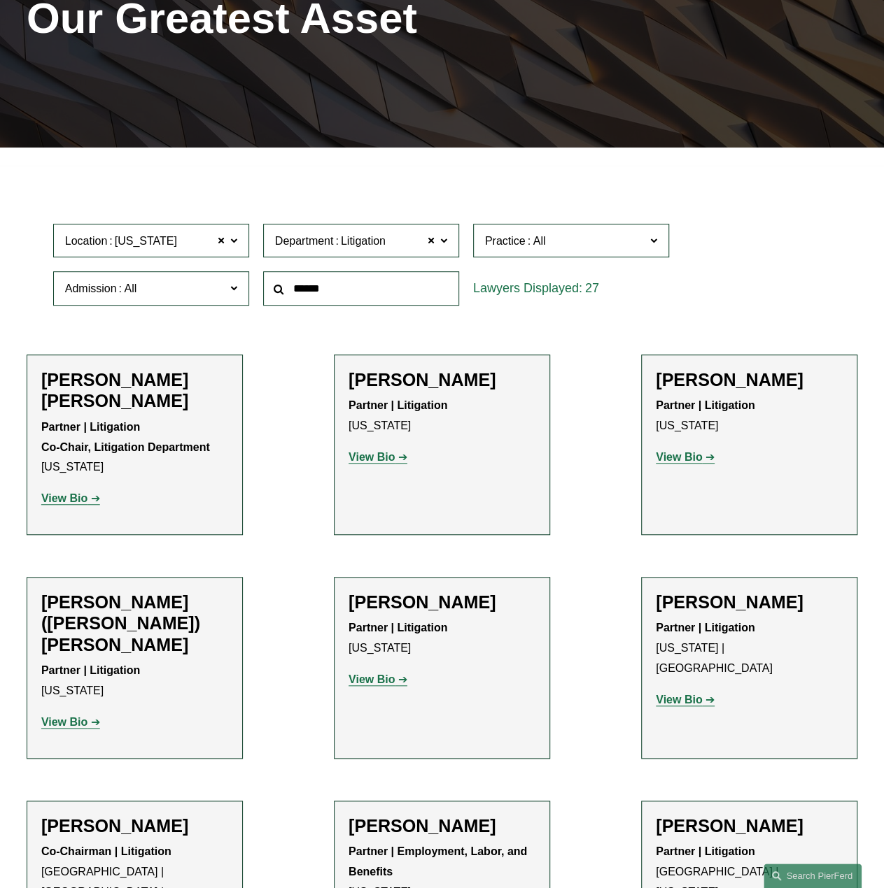
click at [323, 297] on input "text" at bounding box center [361, 288] width 196 height 34
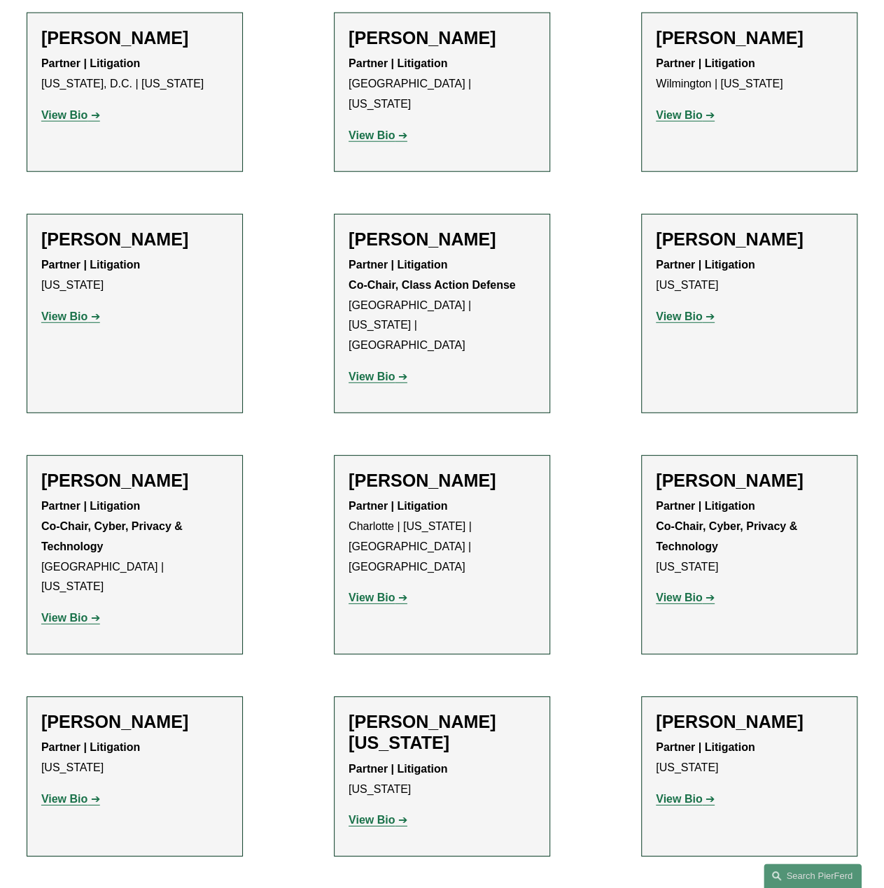
scroll to position [1749, 0]
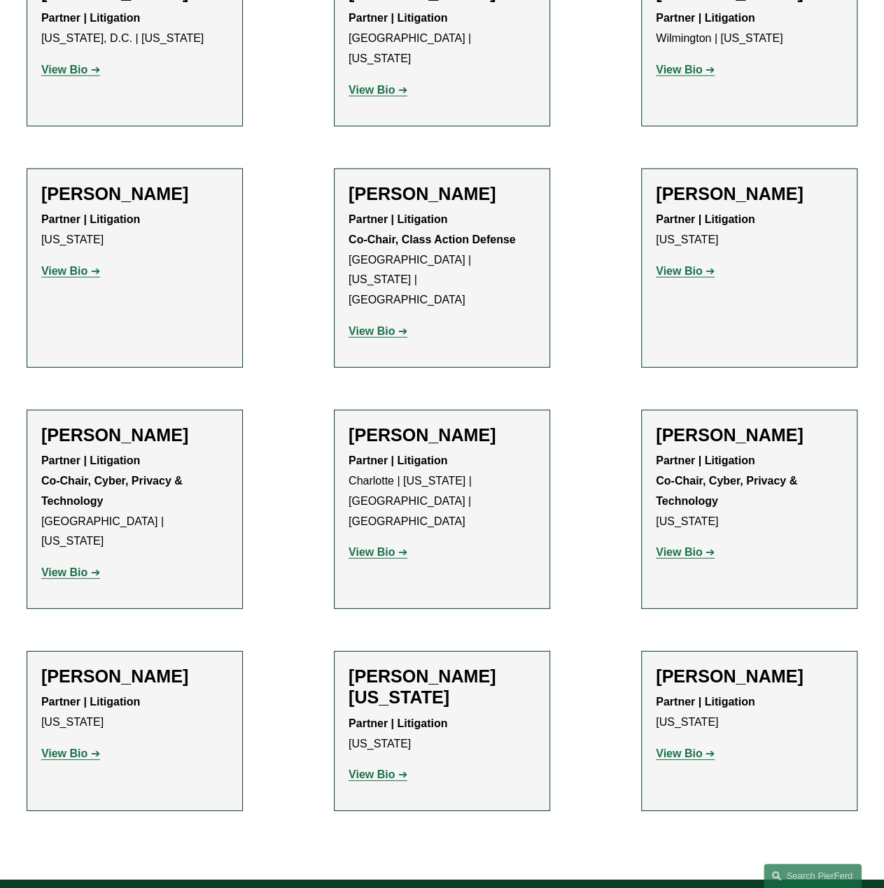
click at [464, 666] on h2 "[PERSON_NAME][US_STATE]" at bounding box center [441, 687] width 187 height 43
click at [388, 769] on strong "View Bio" at bounding box center [371, 775] width 46 height 12
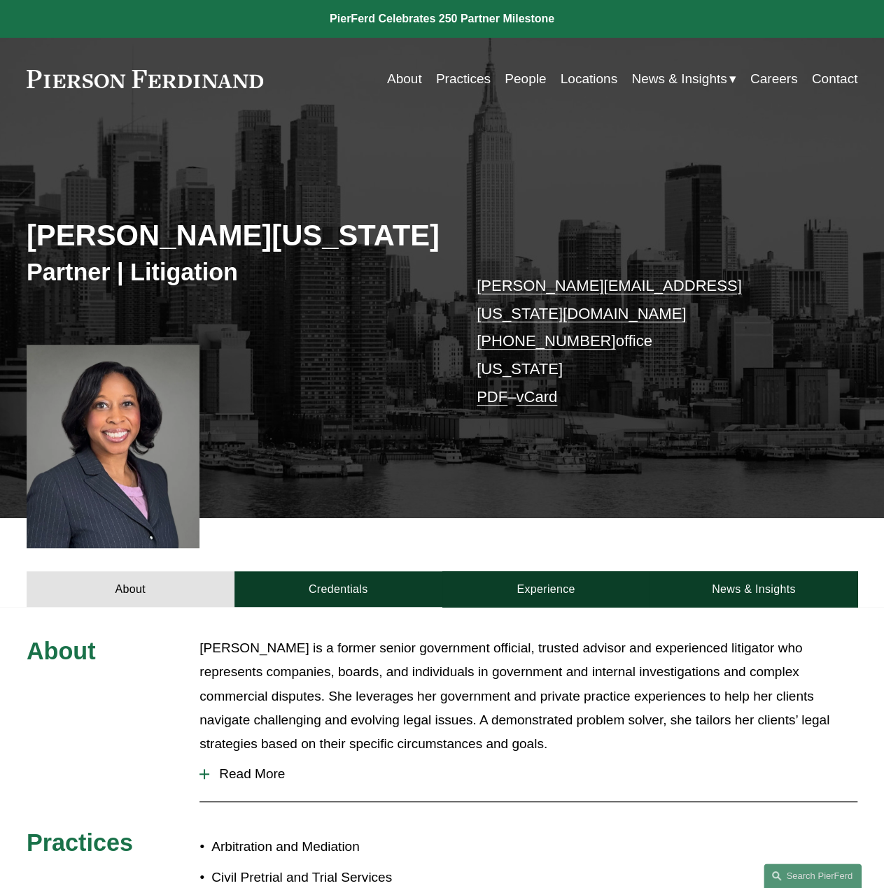
click at [502, 730] on p "[PERSON_NAME] is a former senior government official, trusted advisor and exper…" at bounding box center [528, 697] width 658 height 120
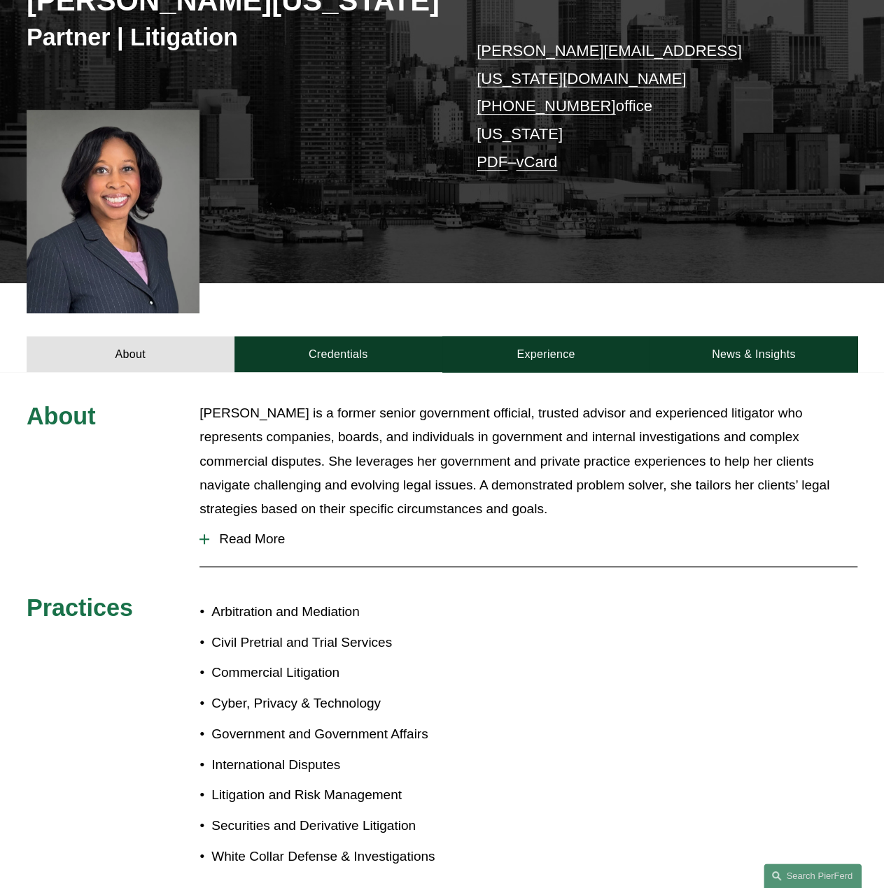
scroll to position [420, 0]
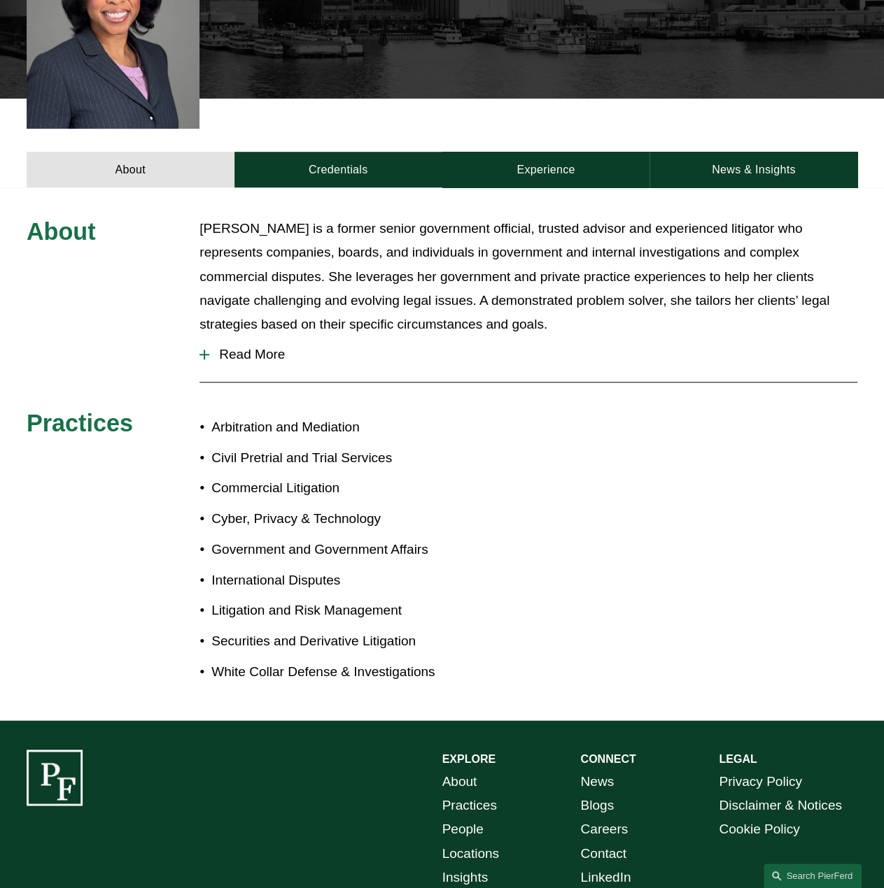
click at [253, 347] on span "Read More" at bounding box center [533, 354] width 648 height 15
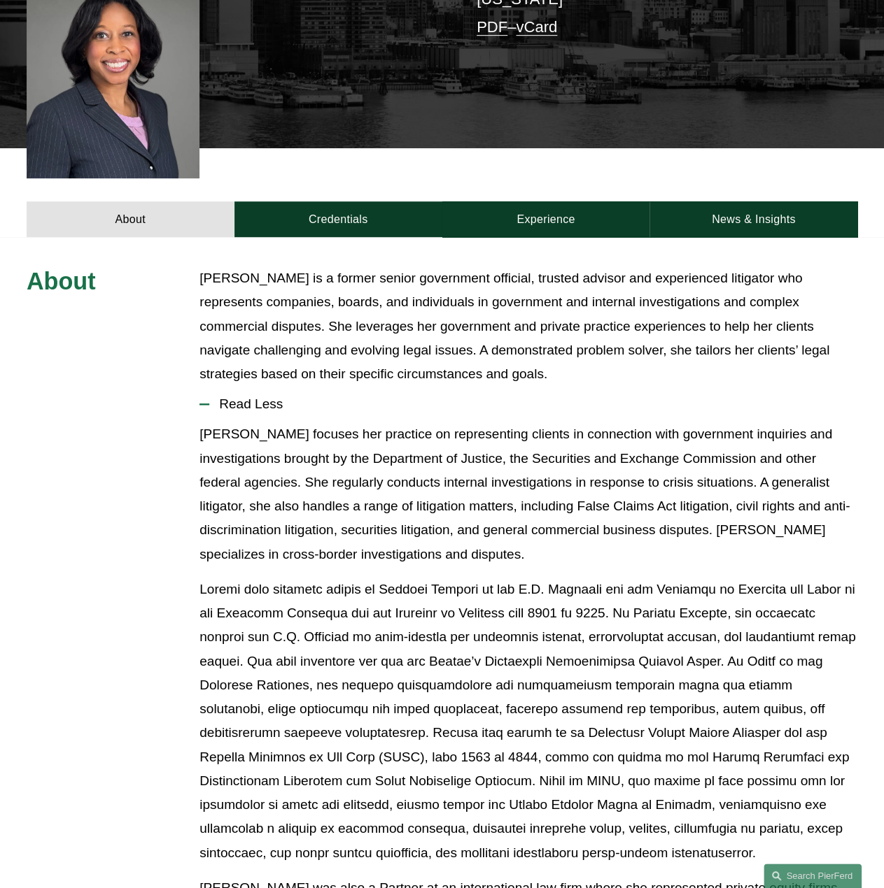
scroll to position [350, 0]
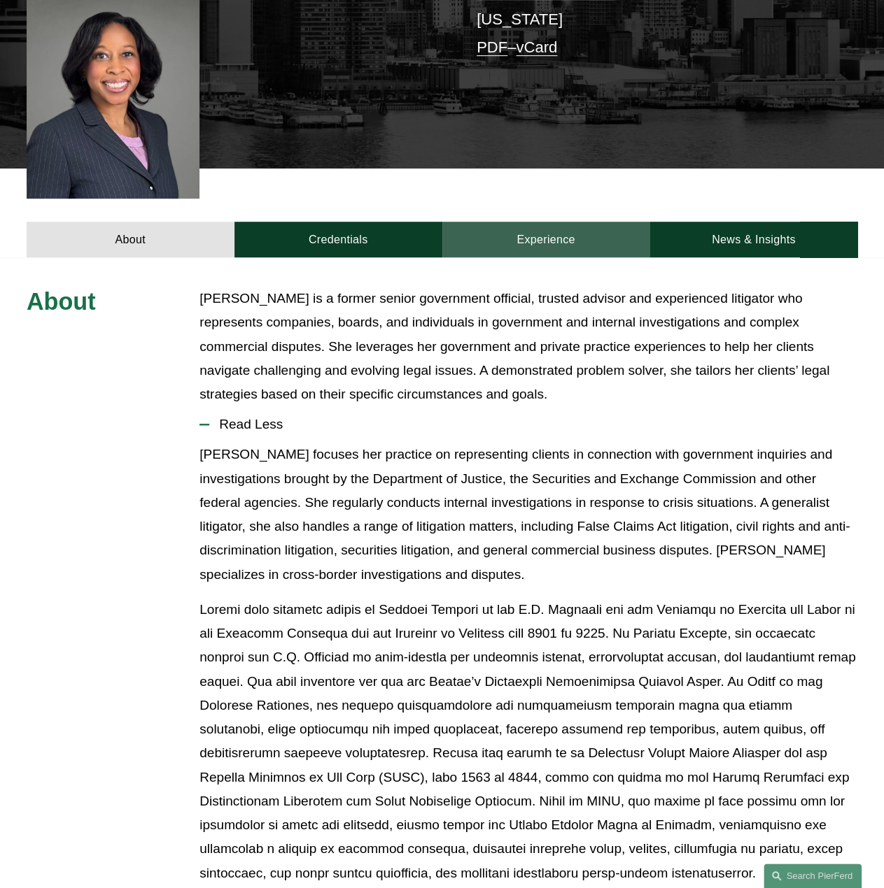
click at [543, 222] on link "Experience" at bounding box center [546, 240] width 208 height 36
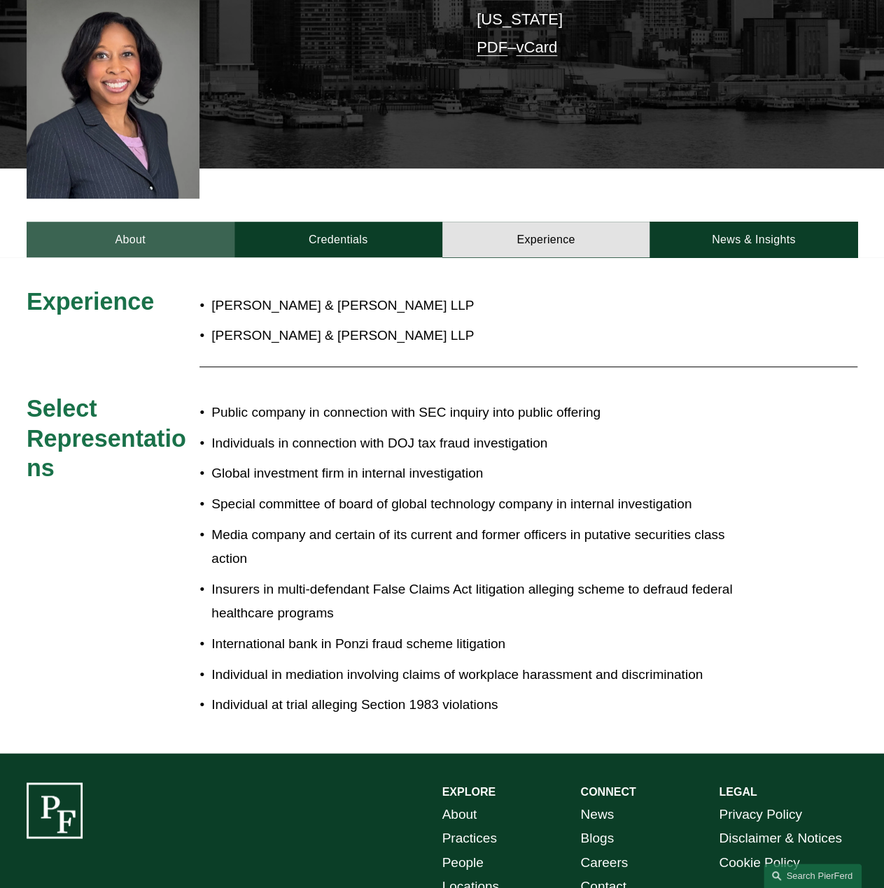
click at [178, 222] on link "About" at bounding box center [131, 240] width 208 height 36
